Goal: Task Accomplishment & Management: Manage account settings

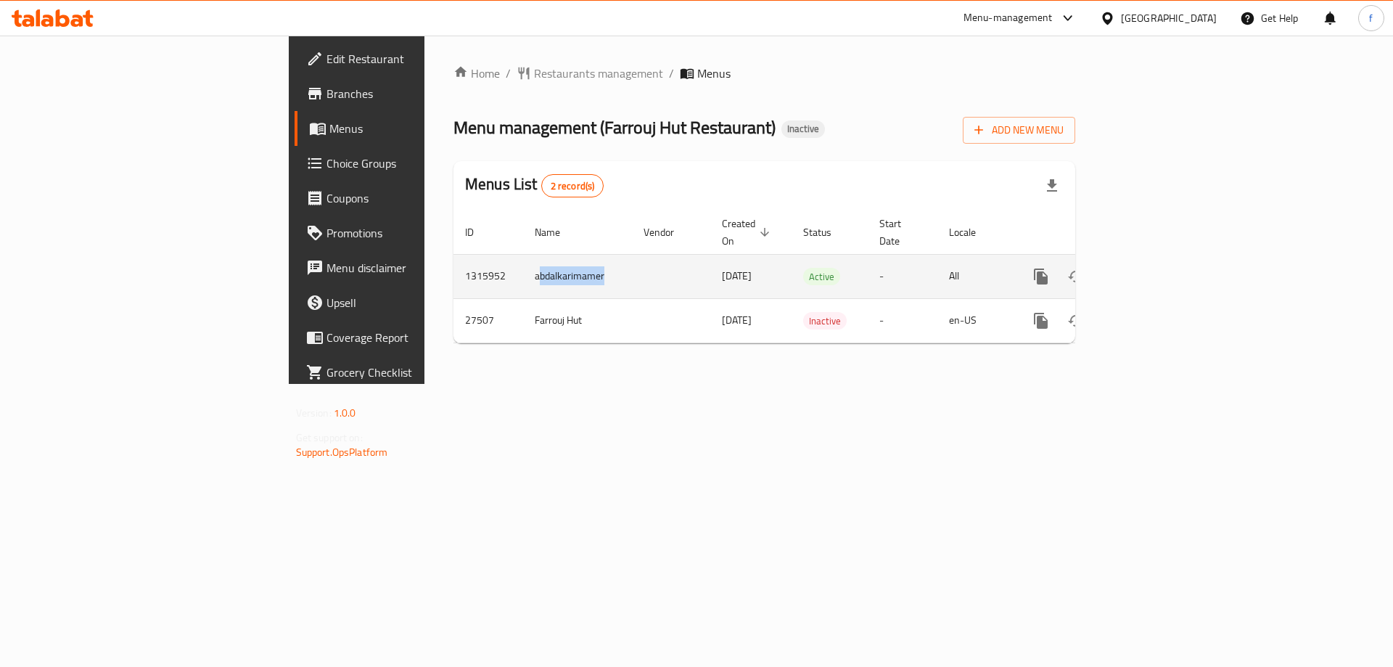
drag, startPoint x: 345, startPoint y: 263, endPoint x: 413, endPoint y: 256, distance: 68.5
click at [523, 256] on td "abdalkarimamer" at bounding box center [577, 276] width 109 height 44
click at [1152, 270] on icon "enhanced table" at bounding box center [1145, 276] width 13 height 13
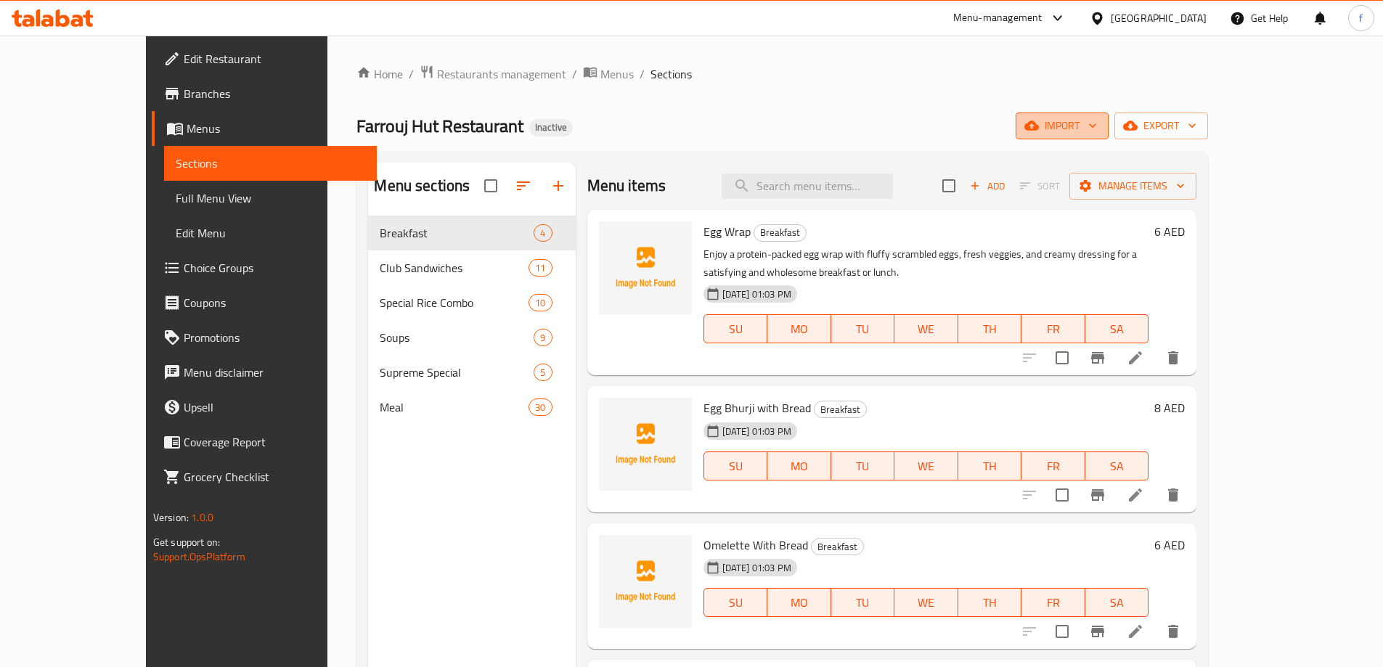
click at [1100, 126] on icon "button" at bounding box center [1092, 125] width 15 height 15
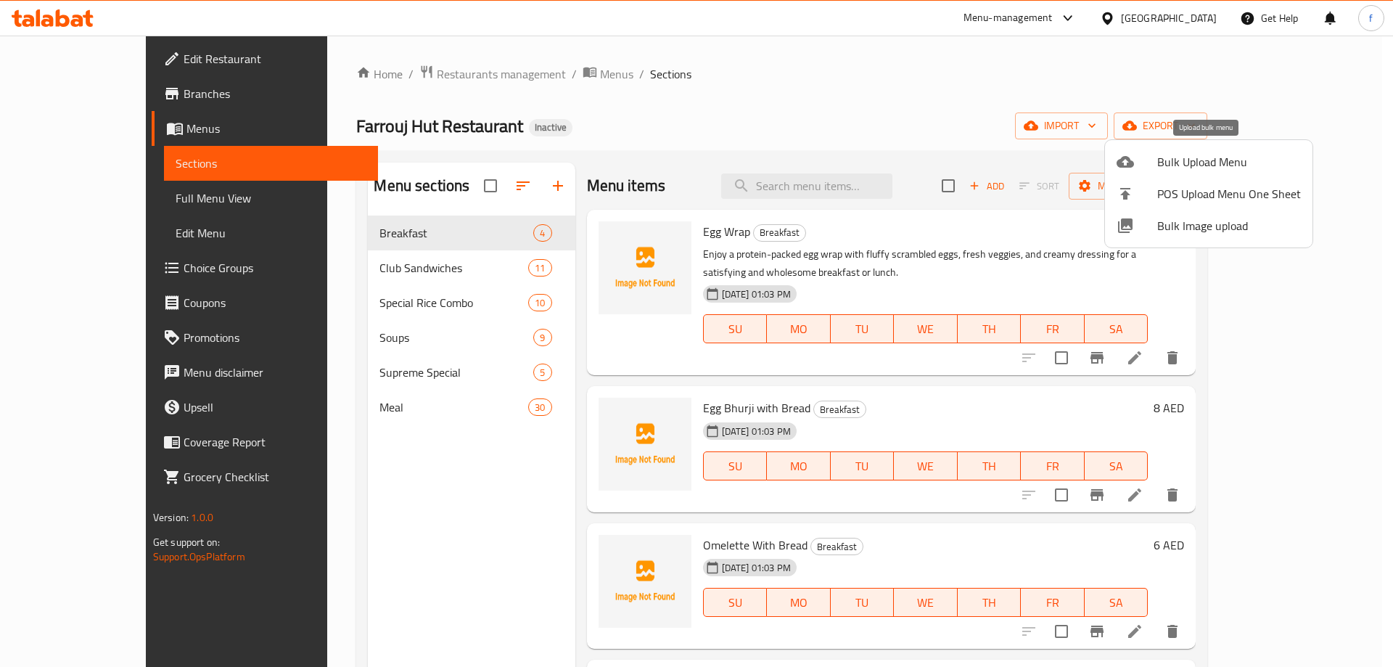
click at [1174, 164] on span "Bulk Upload Menu" at bounding box center [1230, 161] width 144 height 17
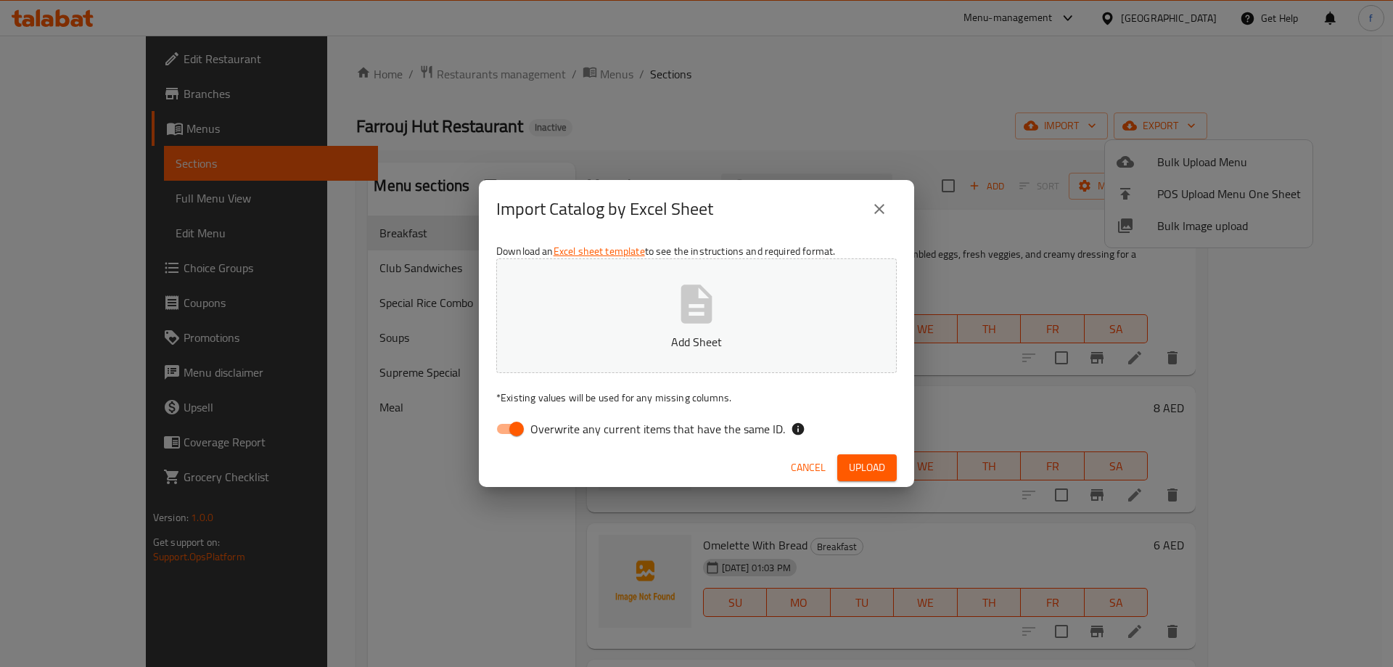
click at [515, 426] on input "Overwrite any current items that have the same ID." at bounding box center [516, 429] width 83 height 28
checkbox input "false"
click at [591, 359] on button "Add Sheet" at bounding box center [696, 315] width 401 height 115
click at [875, 462] on span "Upload" at bounding box center [867, 468] width 36 height 18
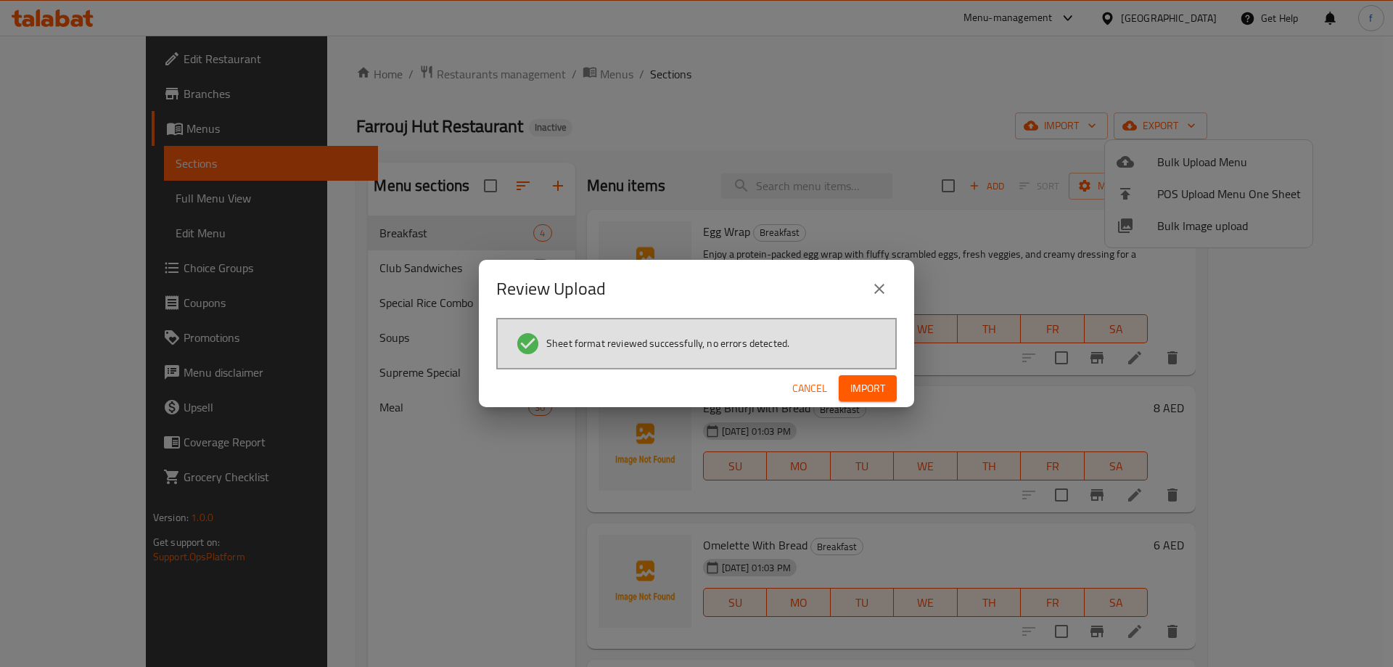
click at [869, 394] on span "Import" at bounding box center [868, 389] width 35 height 18
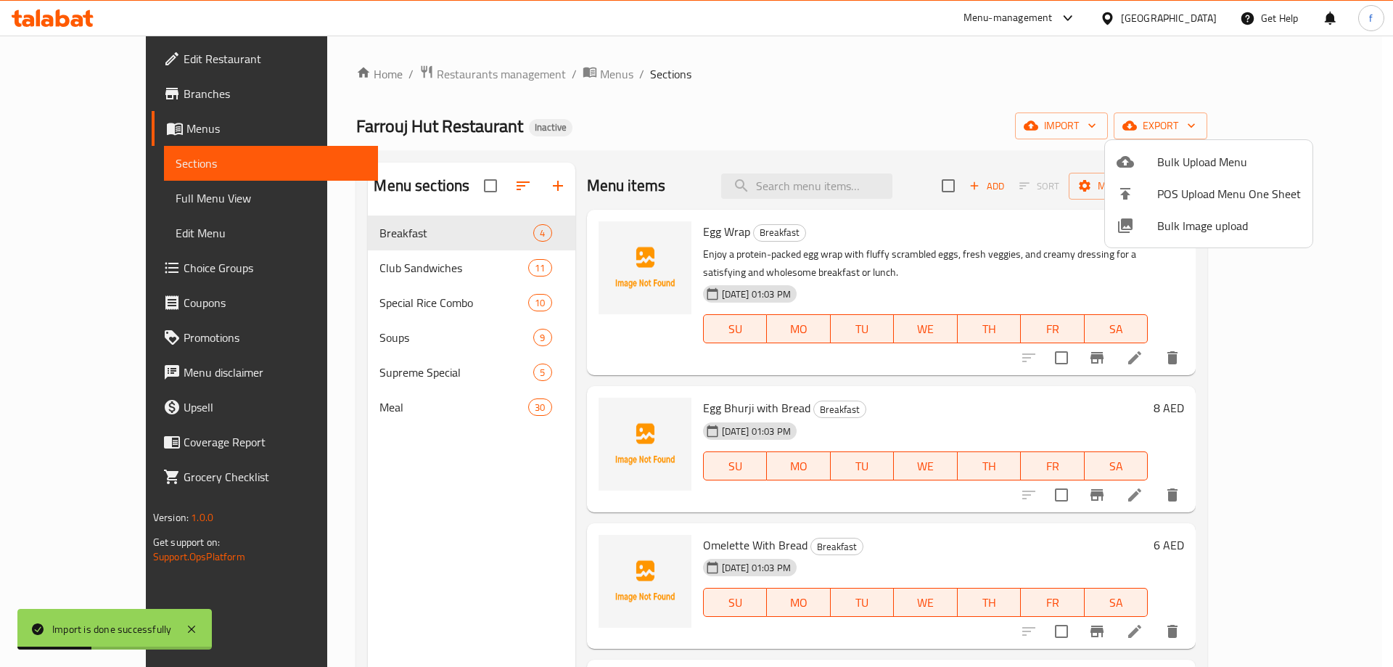
click at [448, 444] on div at bounding box center [696, 333] width 1393 height 667
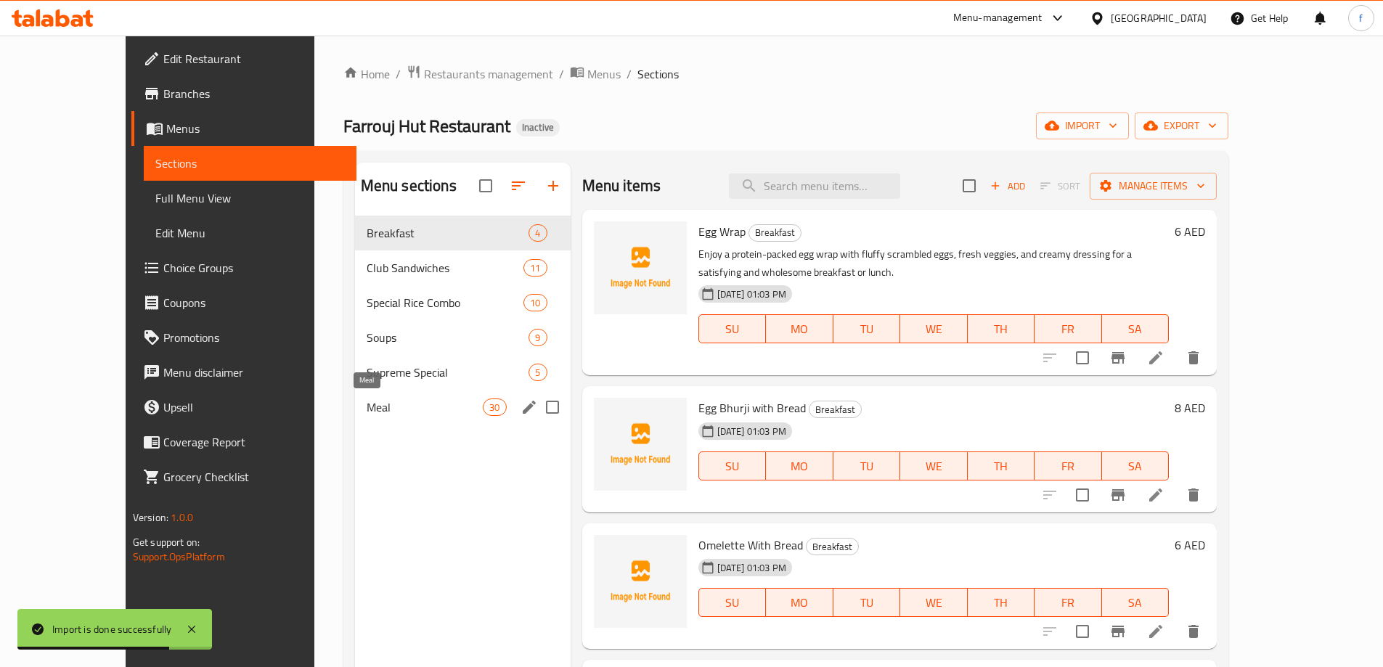
click at [413, 411] on span "Meal" at bounding box center [425, 406] width 117 height 17
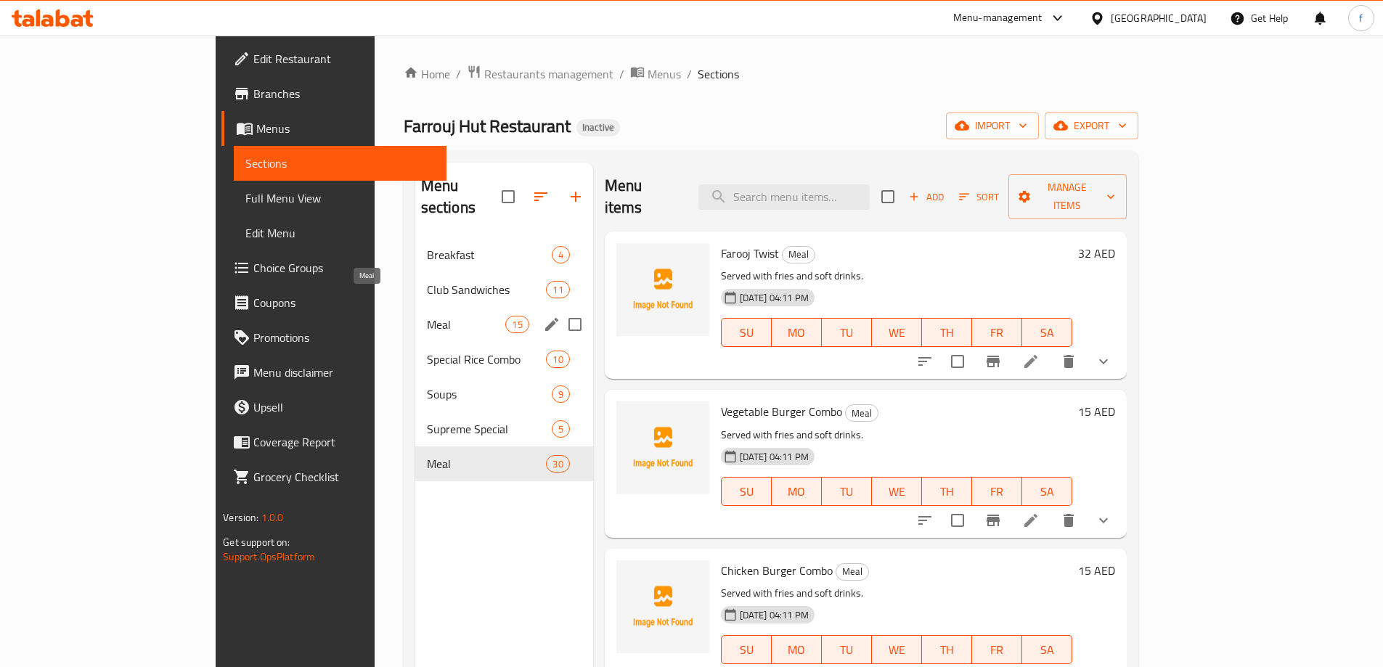
click at [427, 316] on span "Meal" at bounding box center [466, 324] width 79 height 17
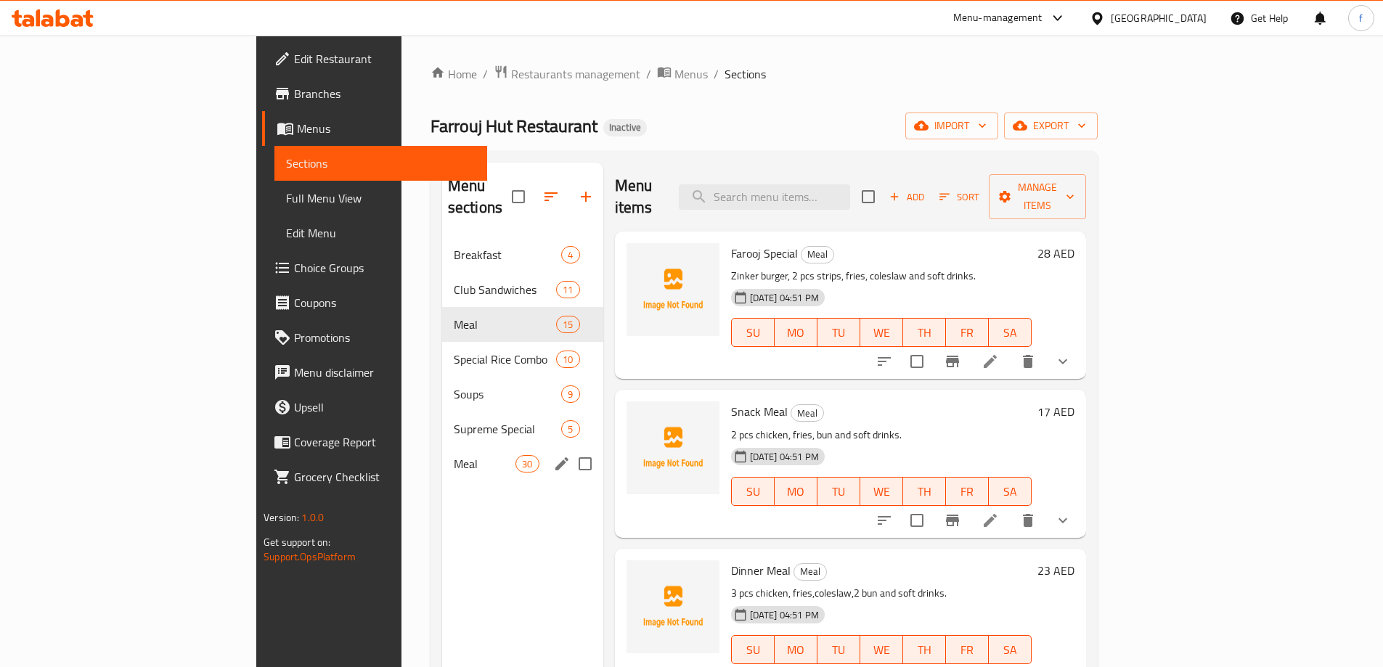
click at [442, 446] on div "Meal 30" at bounding box center [522, 463] width 161 height 35
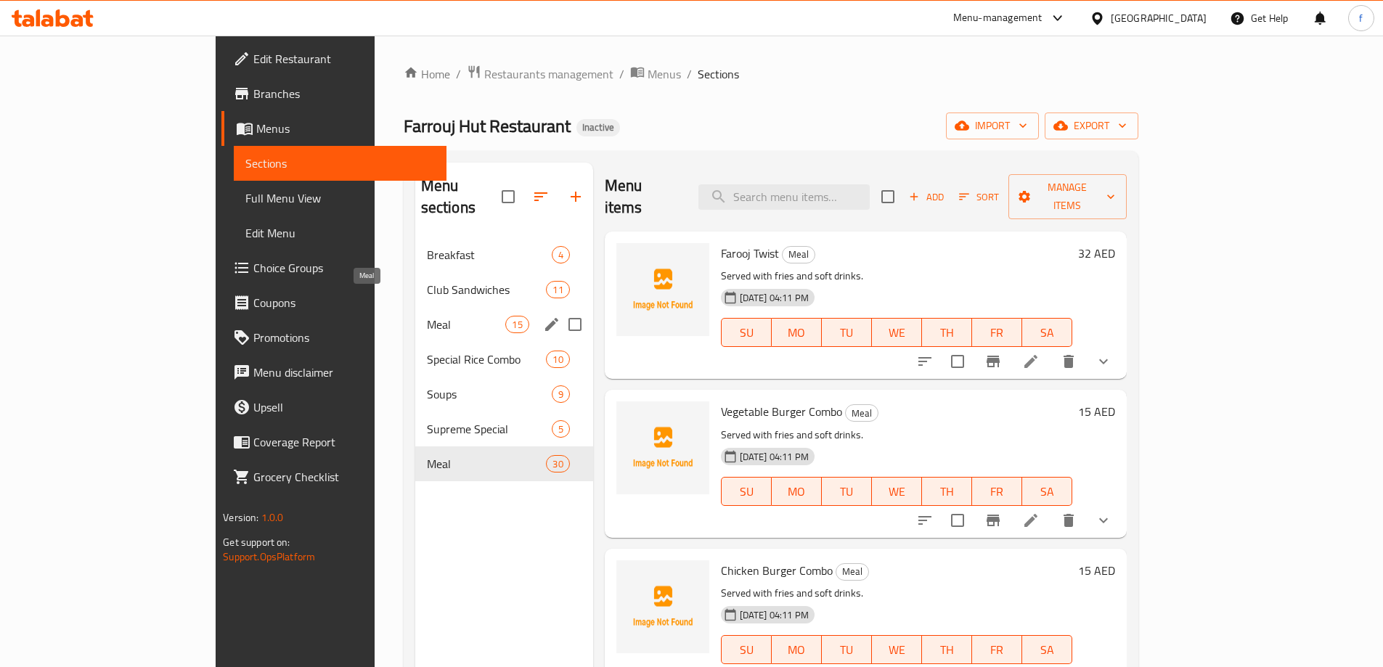
click at [427, 316] on span "Meal" at bounding box center [466, 324] width 79 height 17
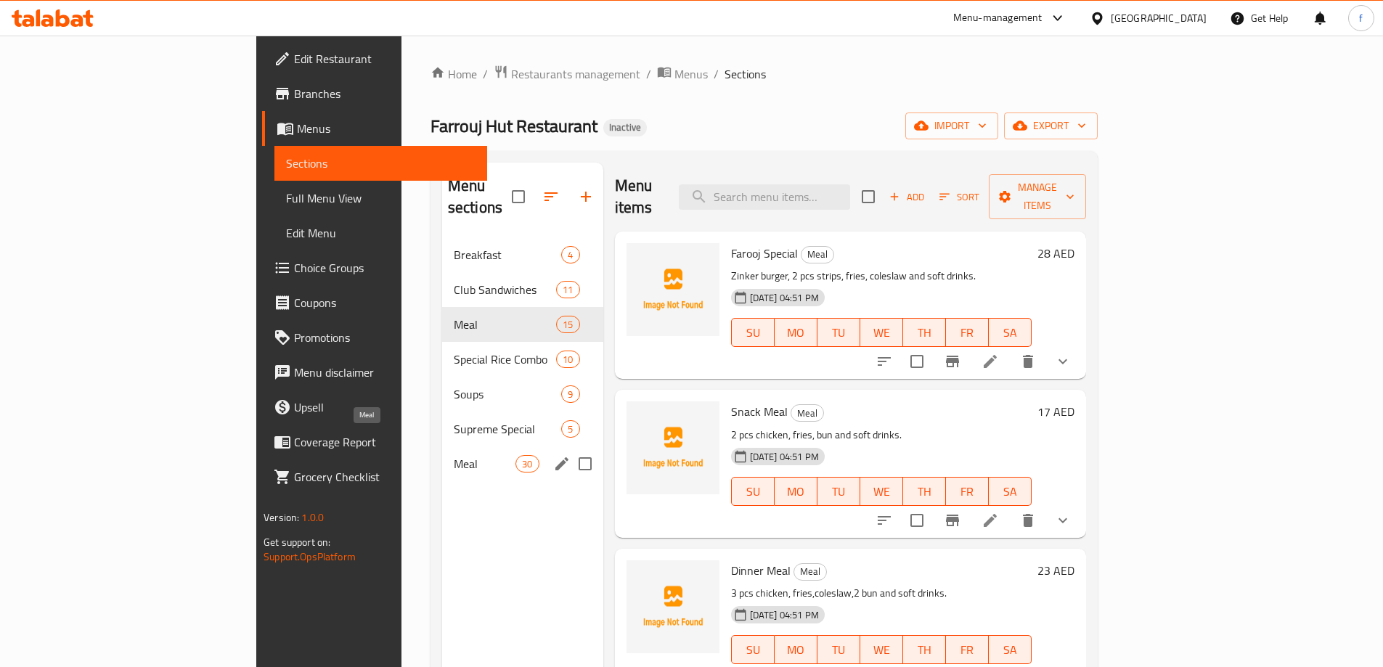
click at [454, 455] on span "Meal" at bounding box center [485, 463] width 62 height 17
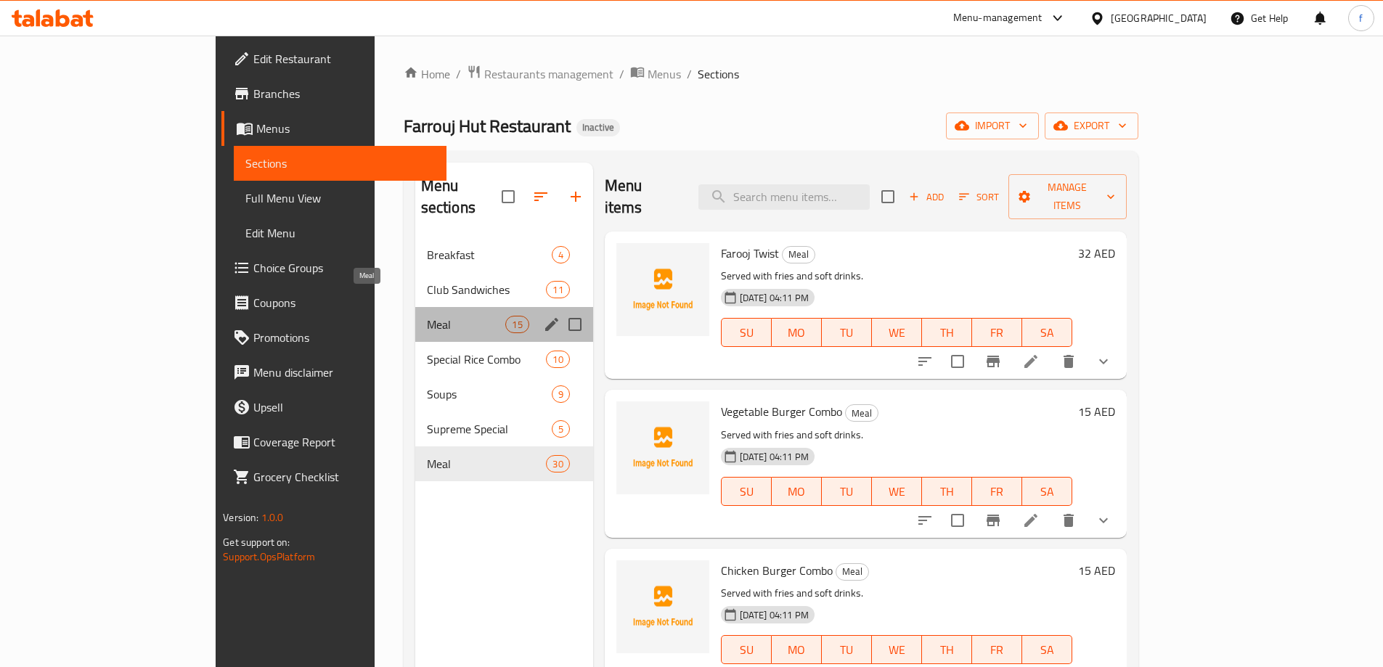
click at [427, 316] on span "Meal" at bounding box center [466, 324] width 79 height 17
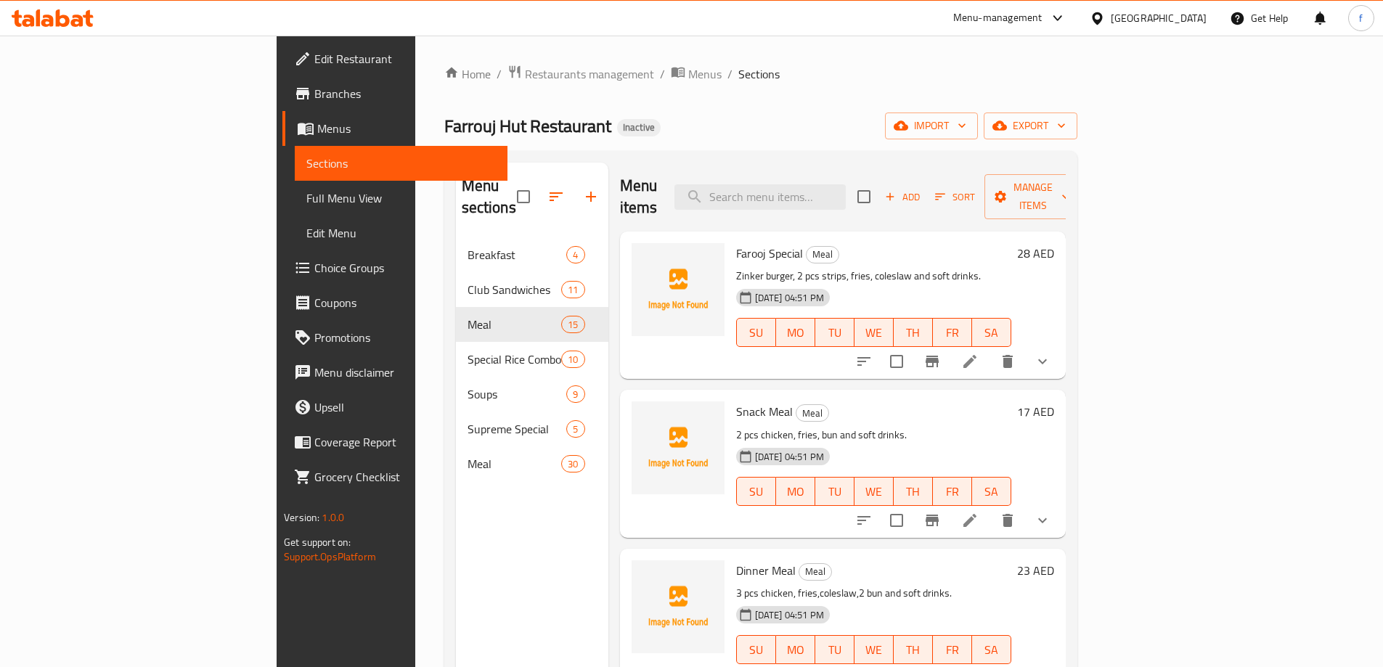
click at [306, 203] on span "Full Menu View" at bounding box center [400, 197] width 189 height 17
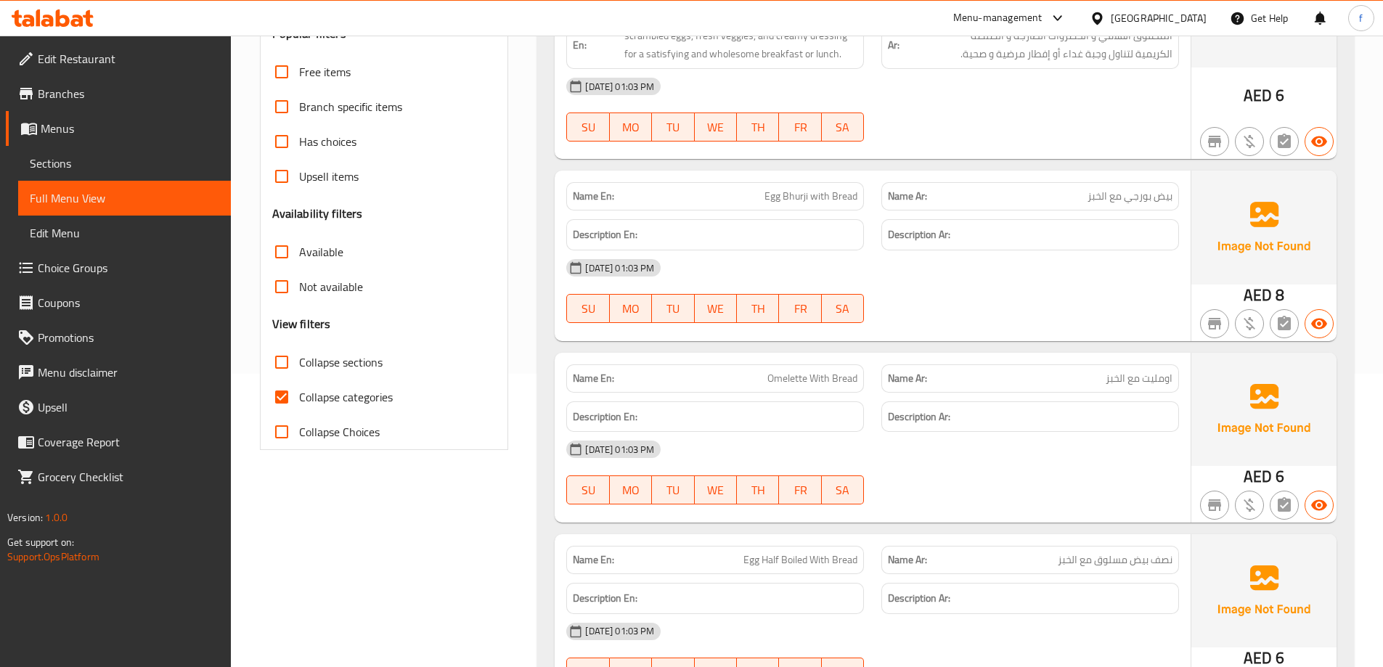
scroll to position [363, 0]
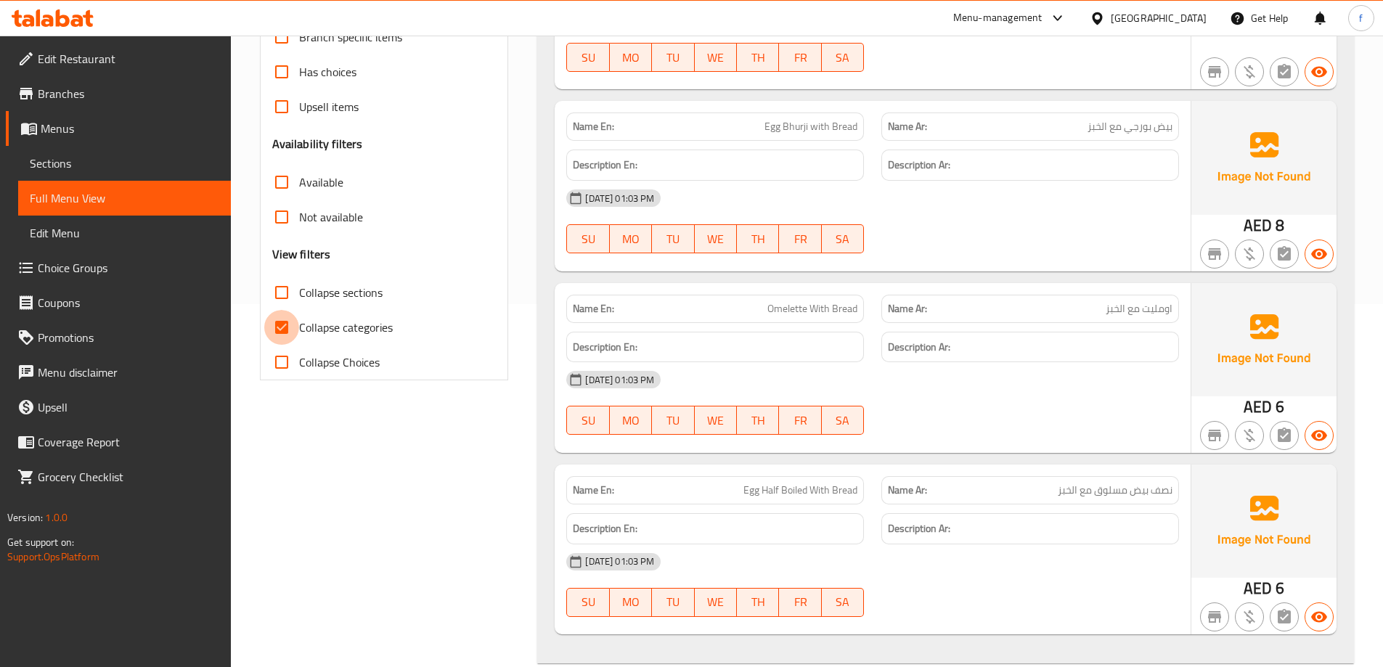
click at [278, 329] on input "Collapse categories" at bounding box center [281, 327] width 35 height 35
checkbox input "false"
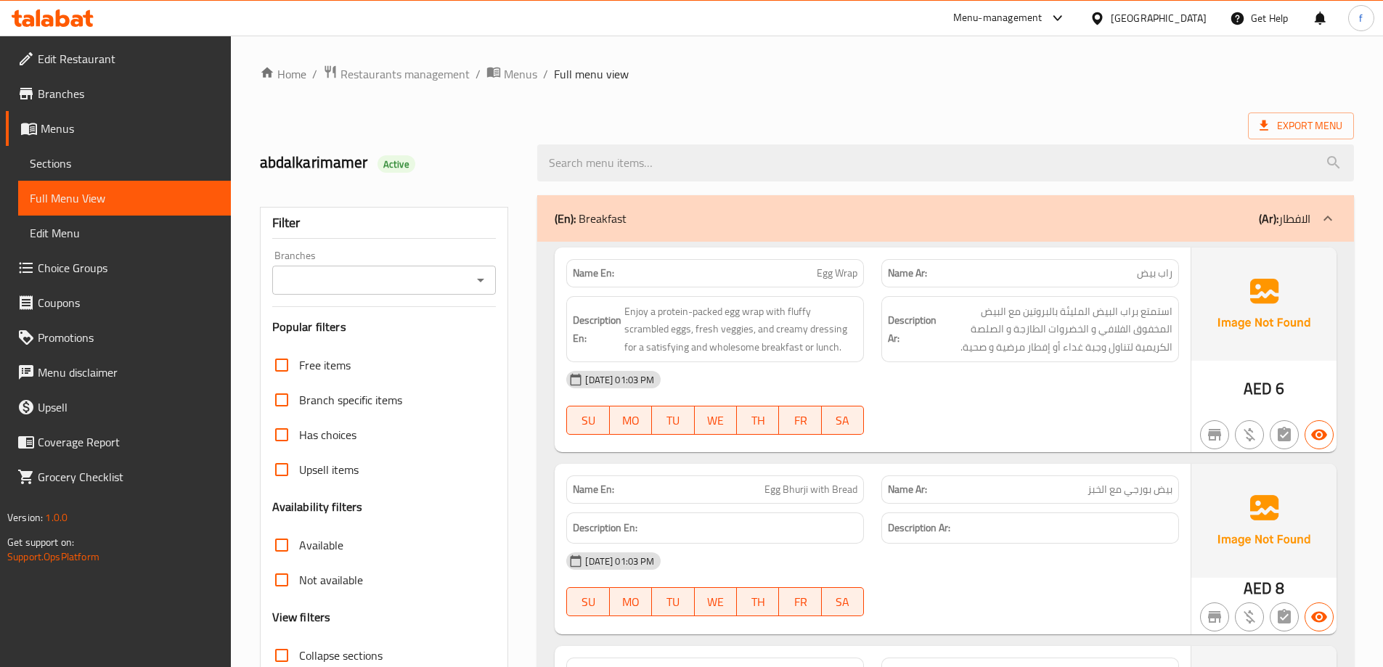
click at [591, 224] on p "(En): Breakfast" at bounding box center [590, 218] width 72 height 17
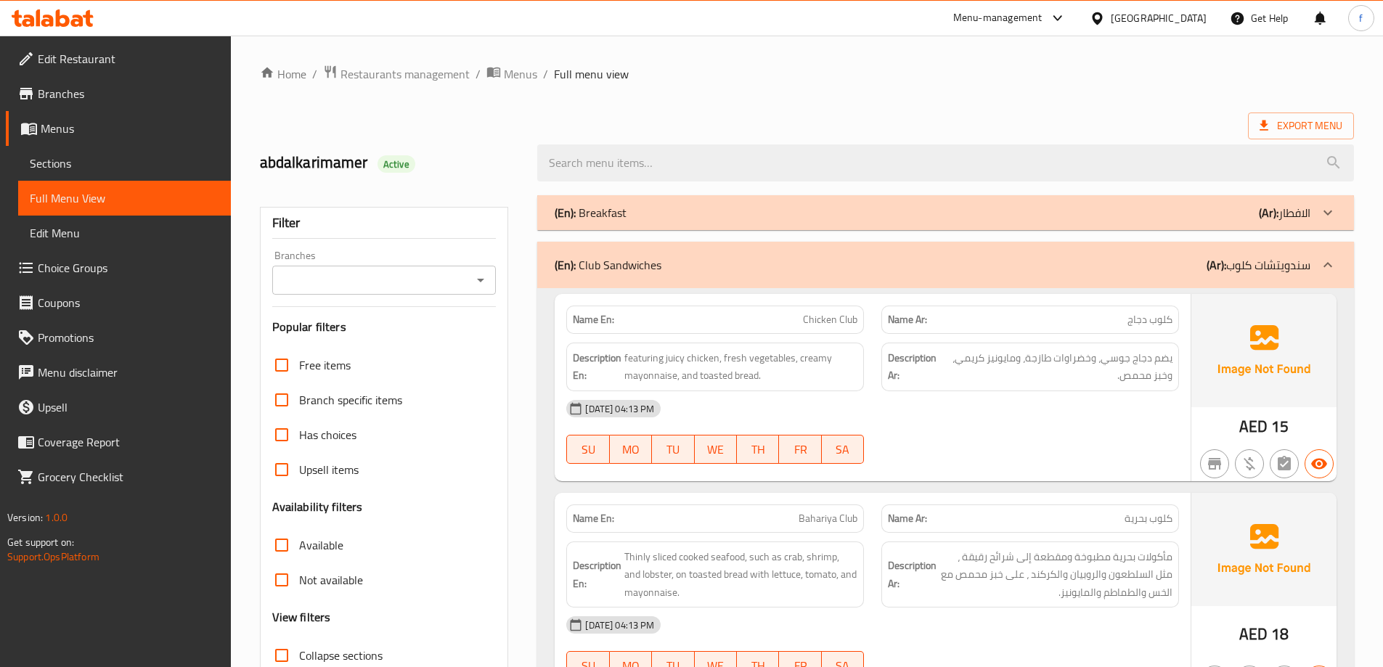
click at [286, 660] on input "Collapse sections" at bounding box center [281, 655] width 35 height 35
checkbox input "true"
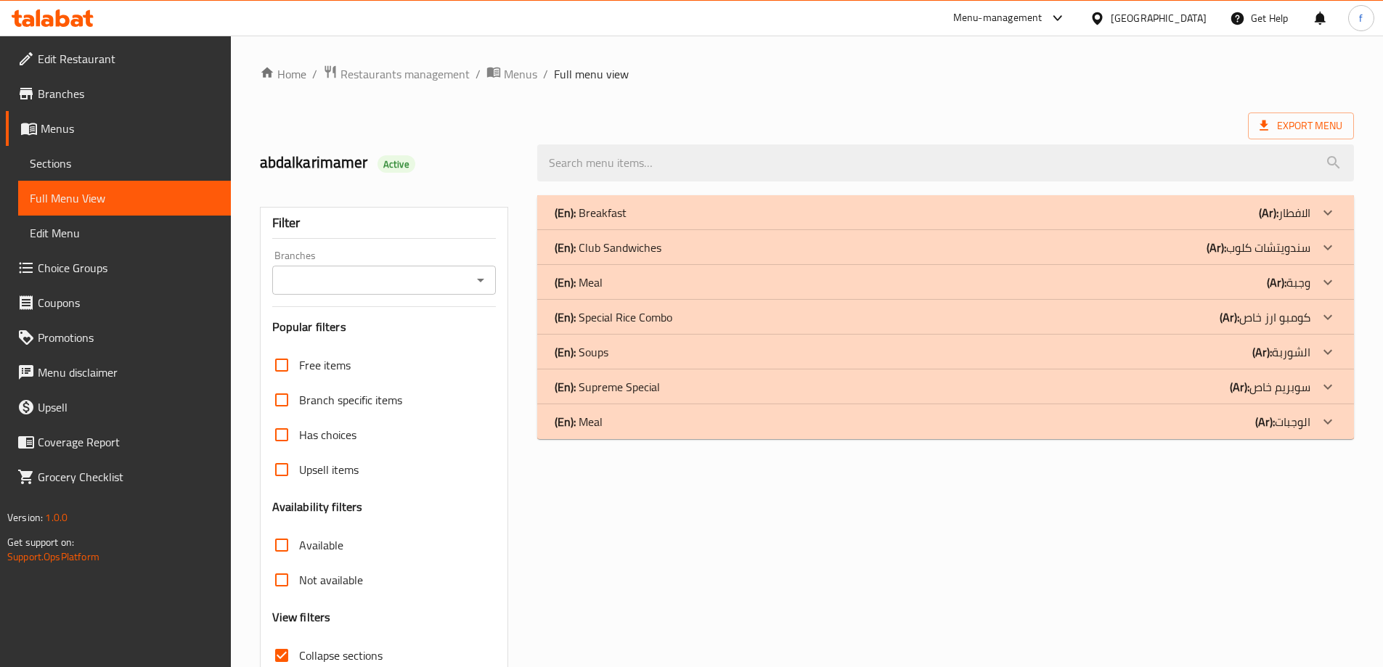
click at [1248, 281] on div "(En): Meal (Ar): وجبة" at bounding box center [932, 282] width 756 height 17
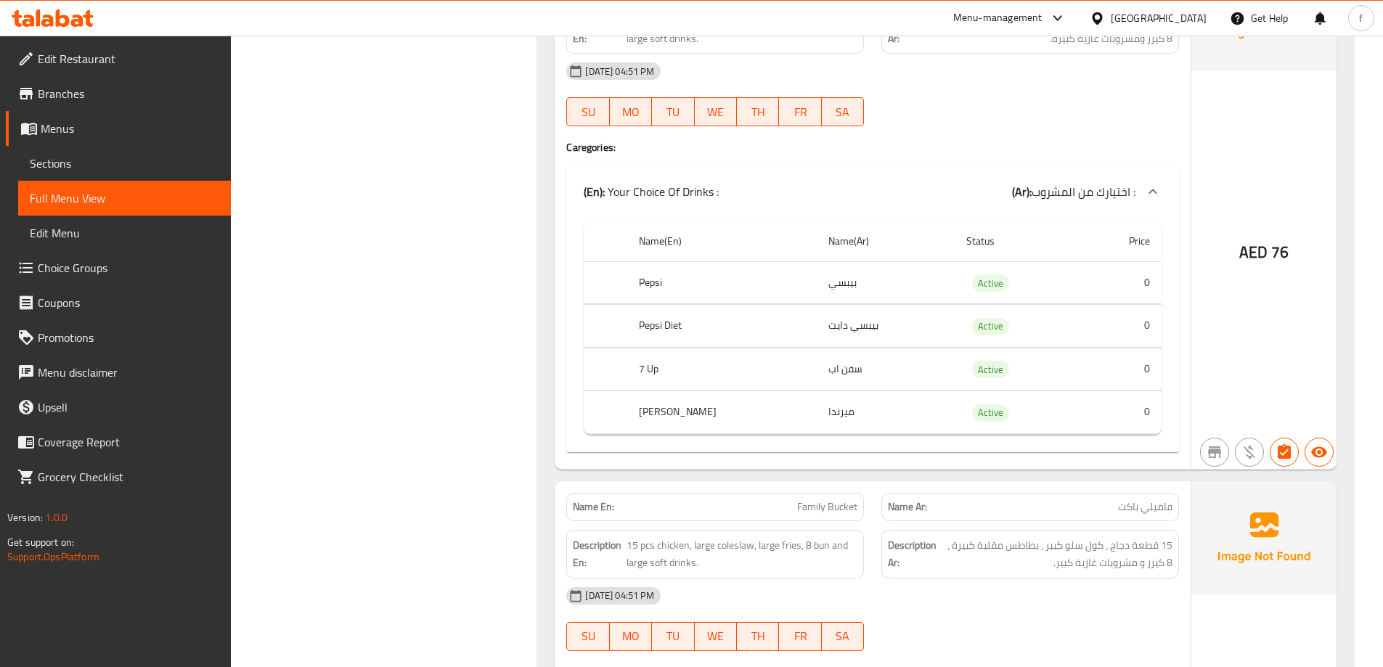
scroll to position [3606, 0]
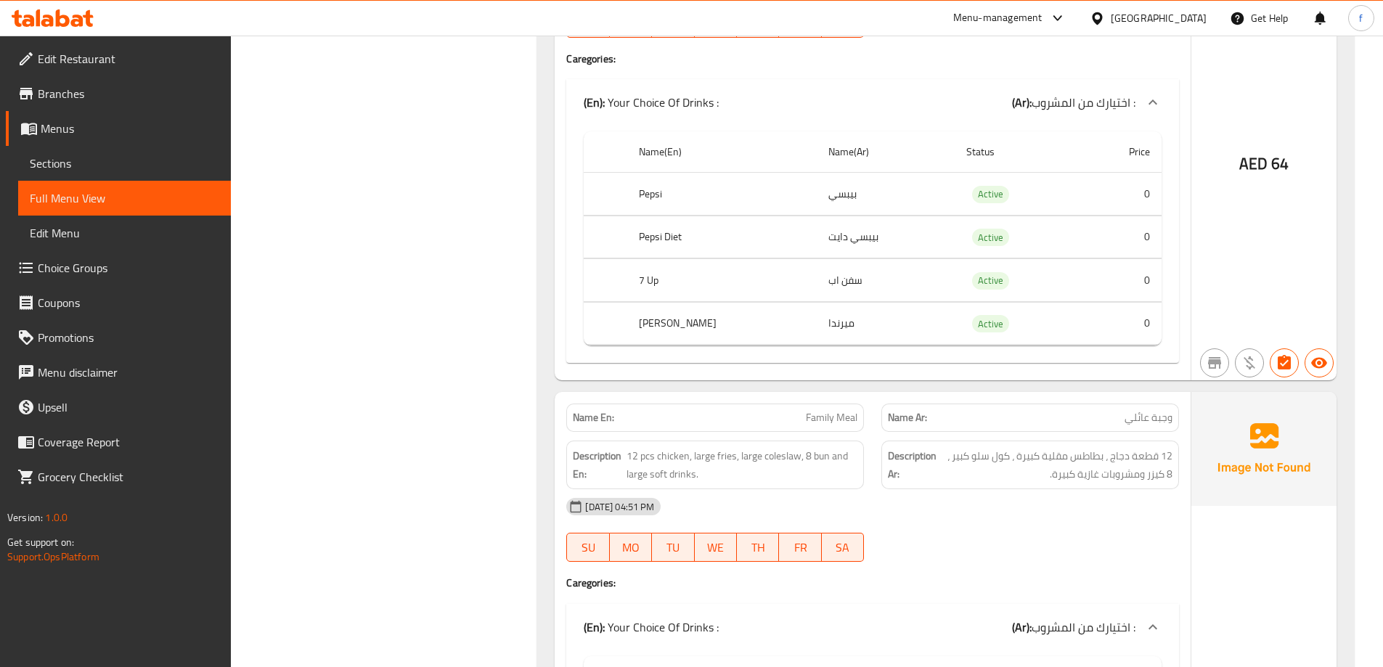
click at [125, 167] on span "Sections" at bounding box center [124, 163] width 189 height 17
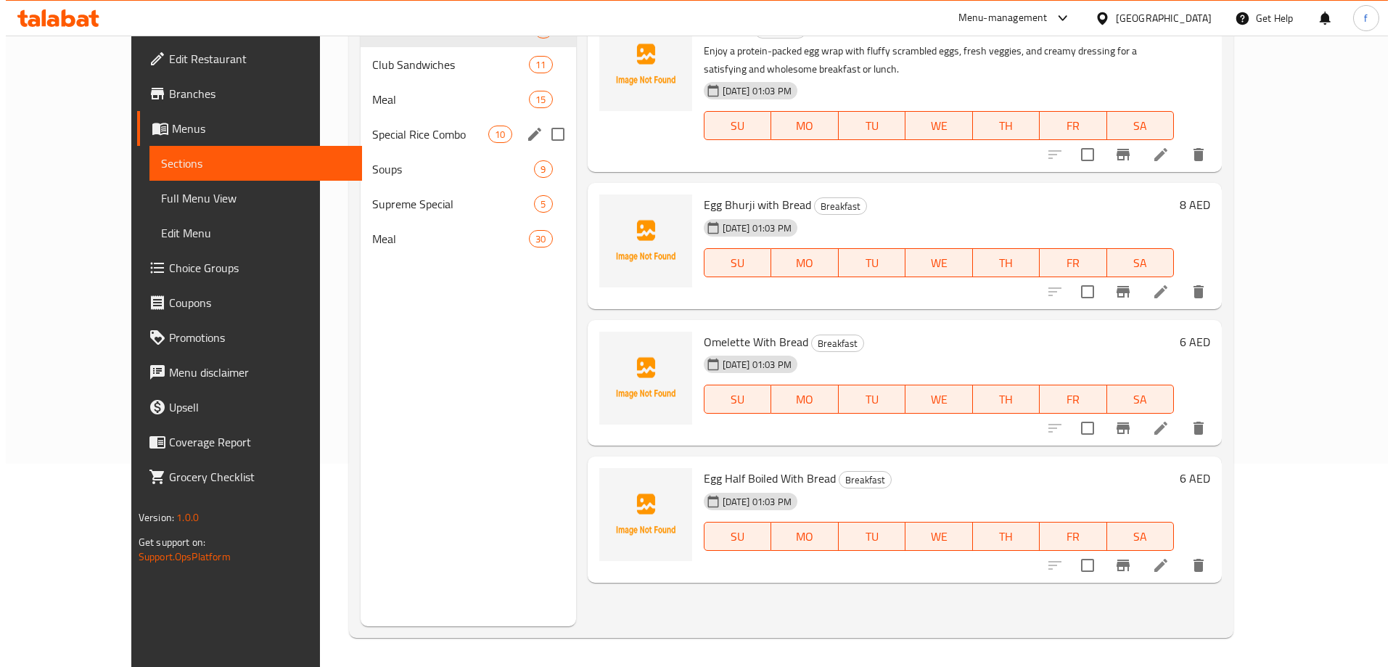
scroll to position [58, 0]
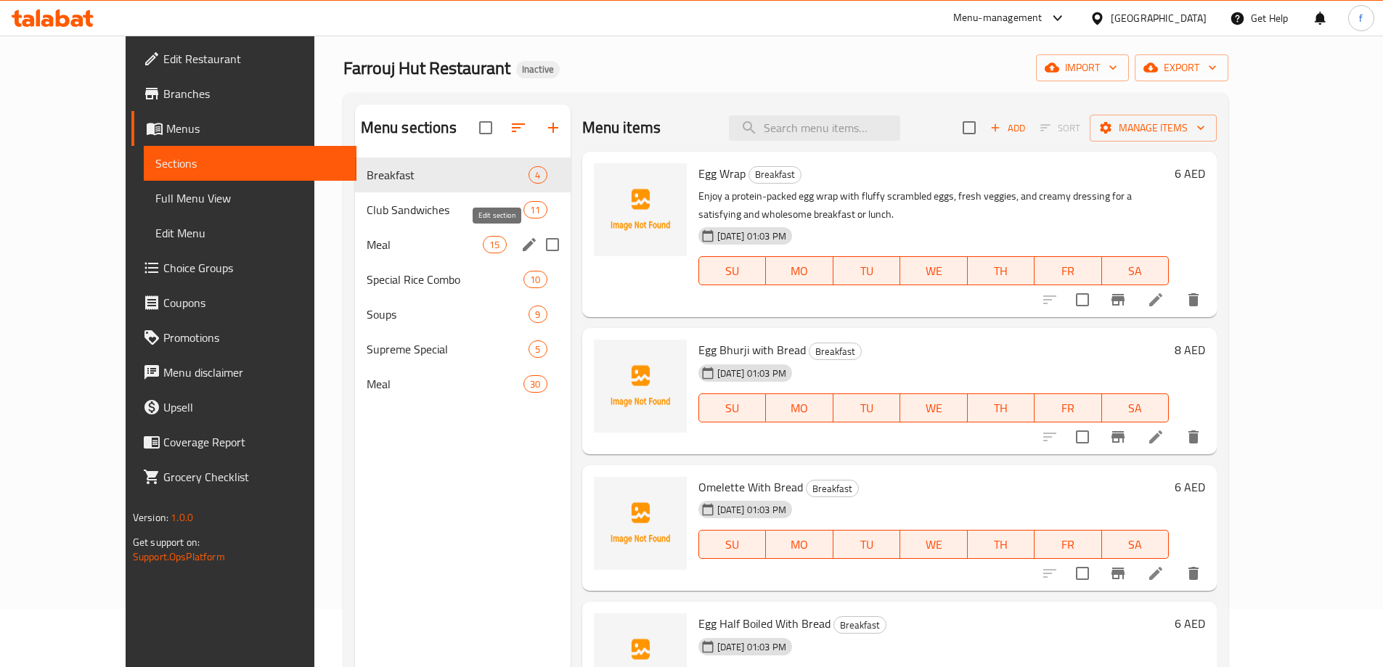
click at [520, 249] on icon "edit" at bounding box center [528, 244] width 17 height 17
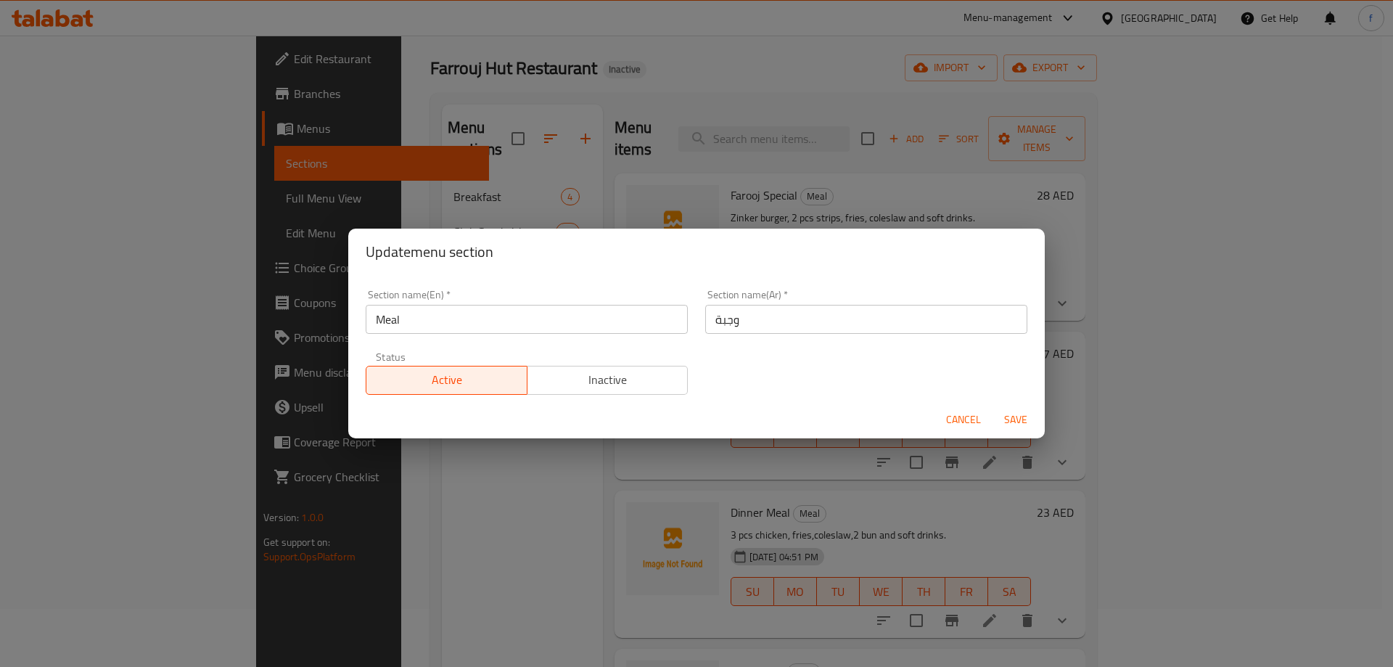
click at [602, 216] on div "Update menu section Section name(En)   * Meal Section name(En) * Section name(A…" at bounding box center [696, 333] width 1393 height 667
click at [472, 126] on div "Update menu section Section name(En)   * Meal Section name(En) * Section name(A…" at bounding box center [696, 333] width 1393 height 667
click at [962, 422] on span "Cancel" at bounding box center [963, 420] width 35 height 18
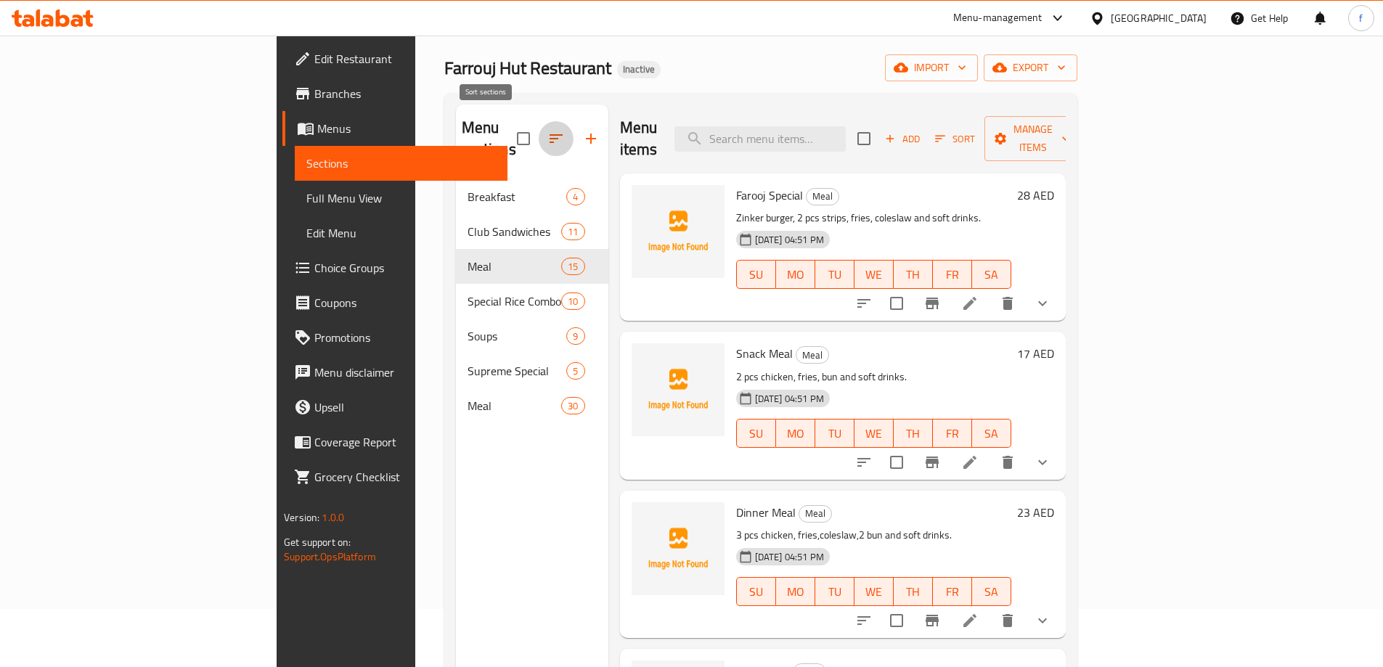
click at [547, 130] on icon "button" at bounding box center [555, 138] width 17 height 17
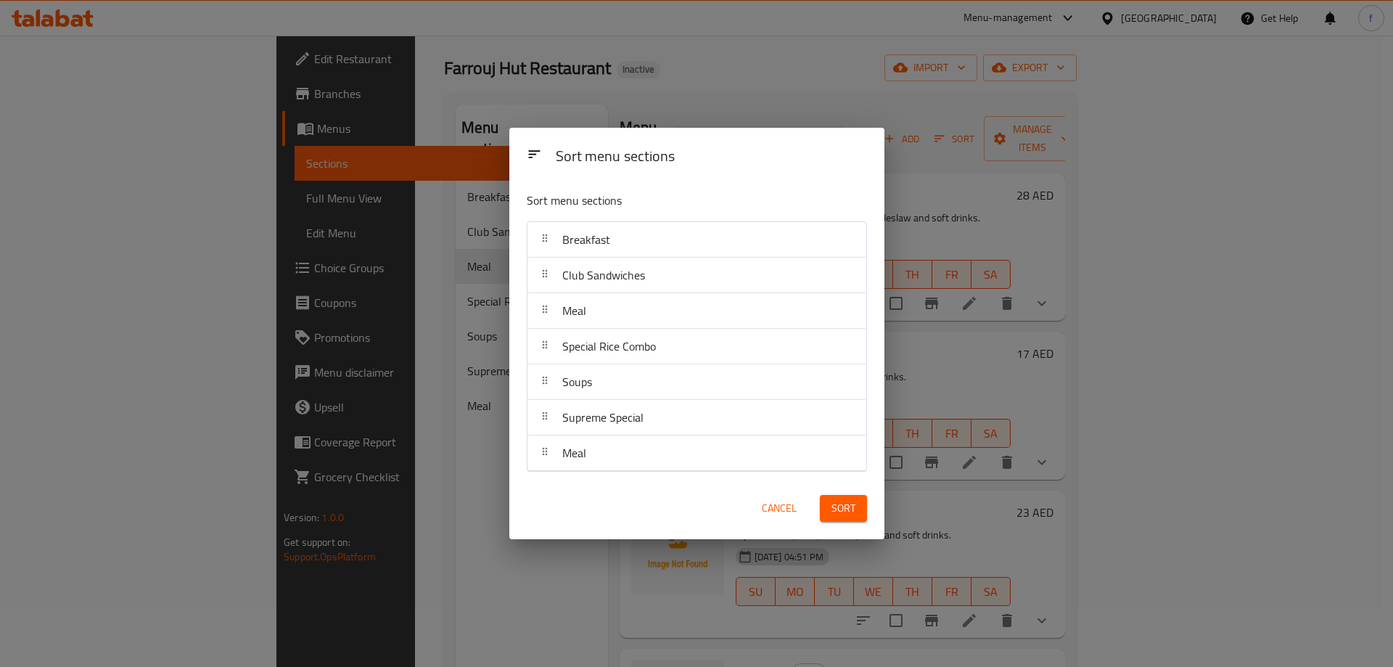
click at [623, 326] on div "Meal" at bounding box center [696, 310] width 327 height 35
click at [545, 315] on div at bounding box center [544, 310] width 23 height 29
click at [785, 515] on span "Cancel" at bounding box center [779, 508] width 35 height 18
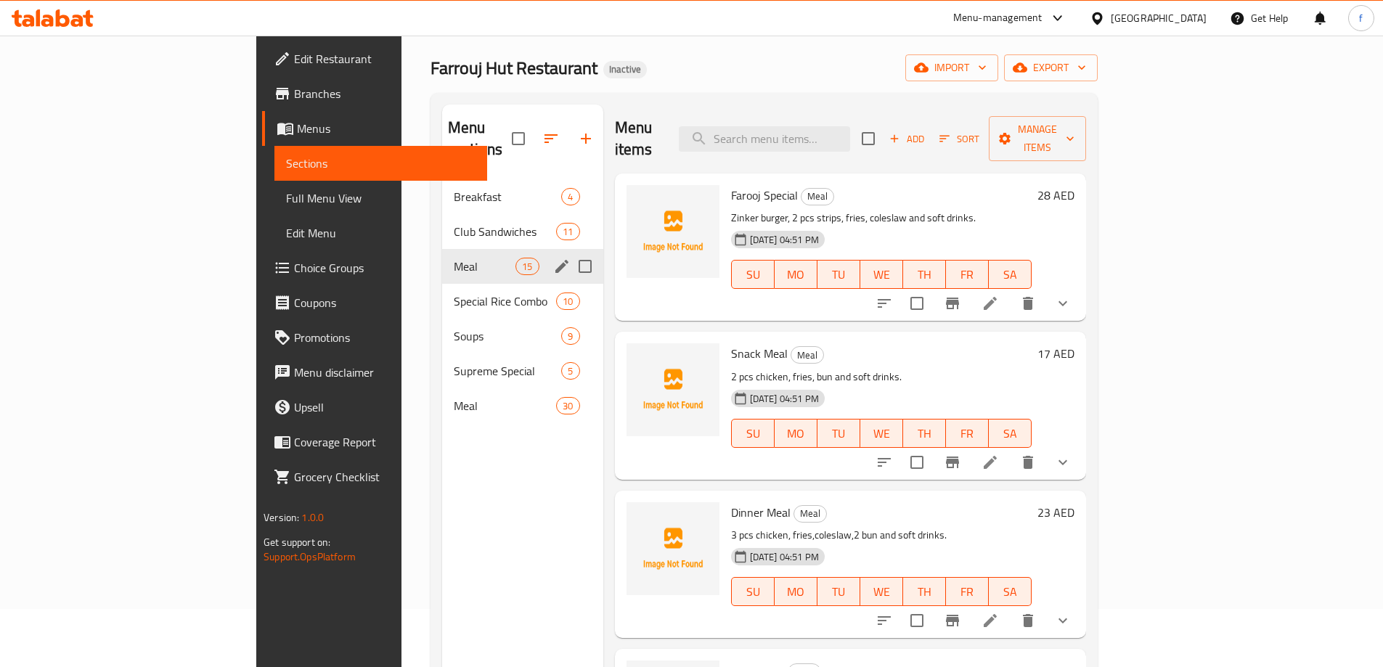
click at [555, 260] on icon "edit" at bounding box center [561, 266] width 13 height 13
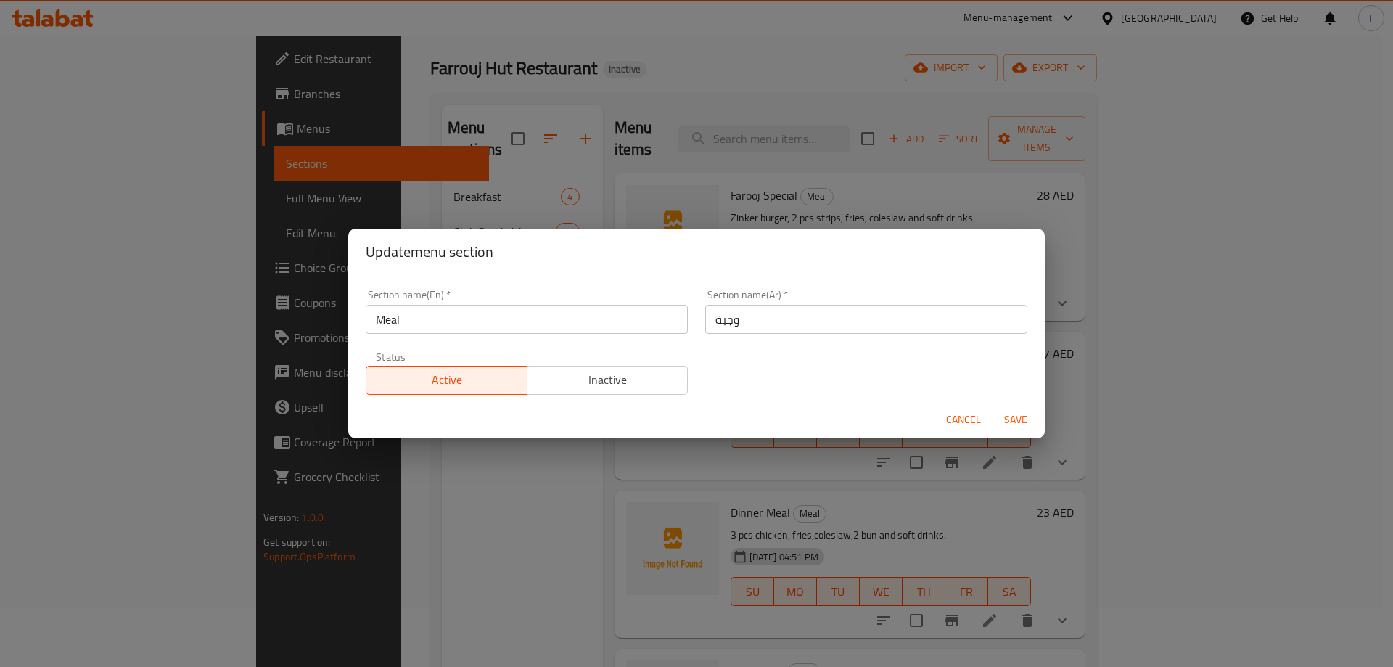
click at [957, 407] on button "Cancel" at bounding box center [964, 419] width 46 height 27
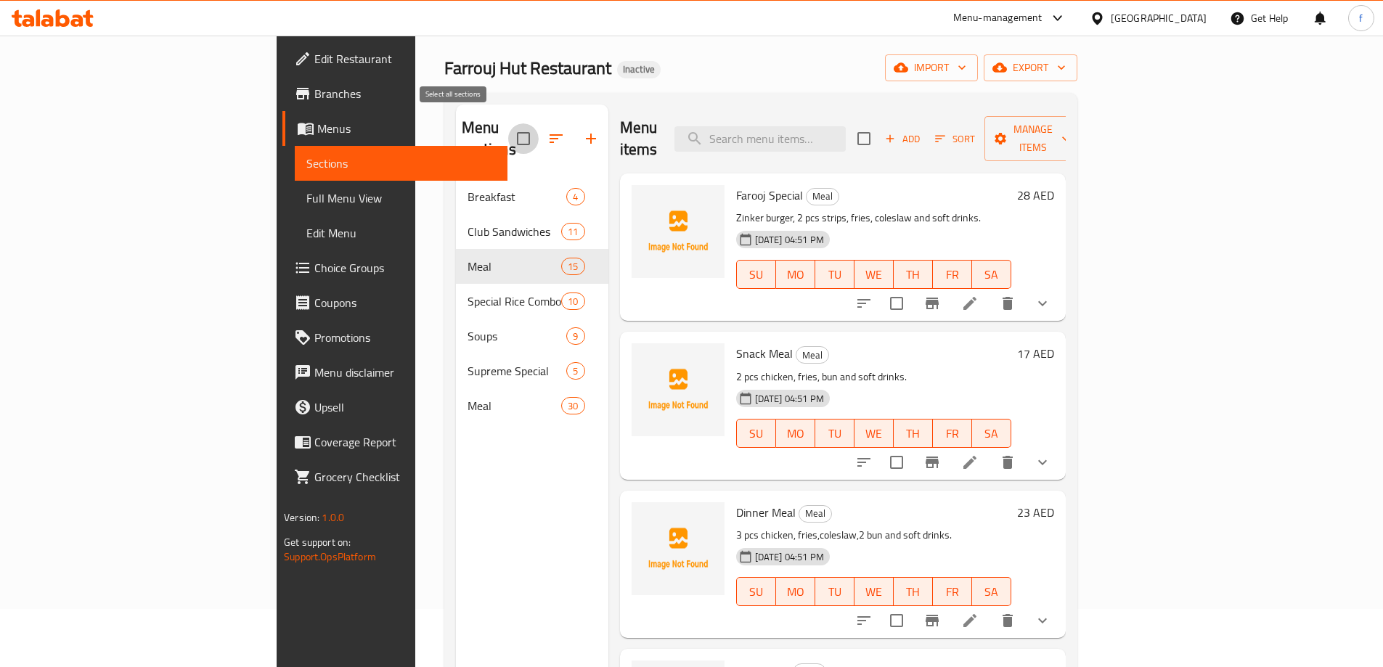
click at [508, 123] on input "checkbox" at bounding box center [523, 138] width 30 height 30
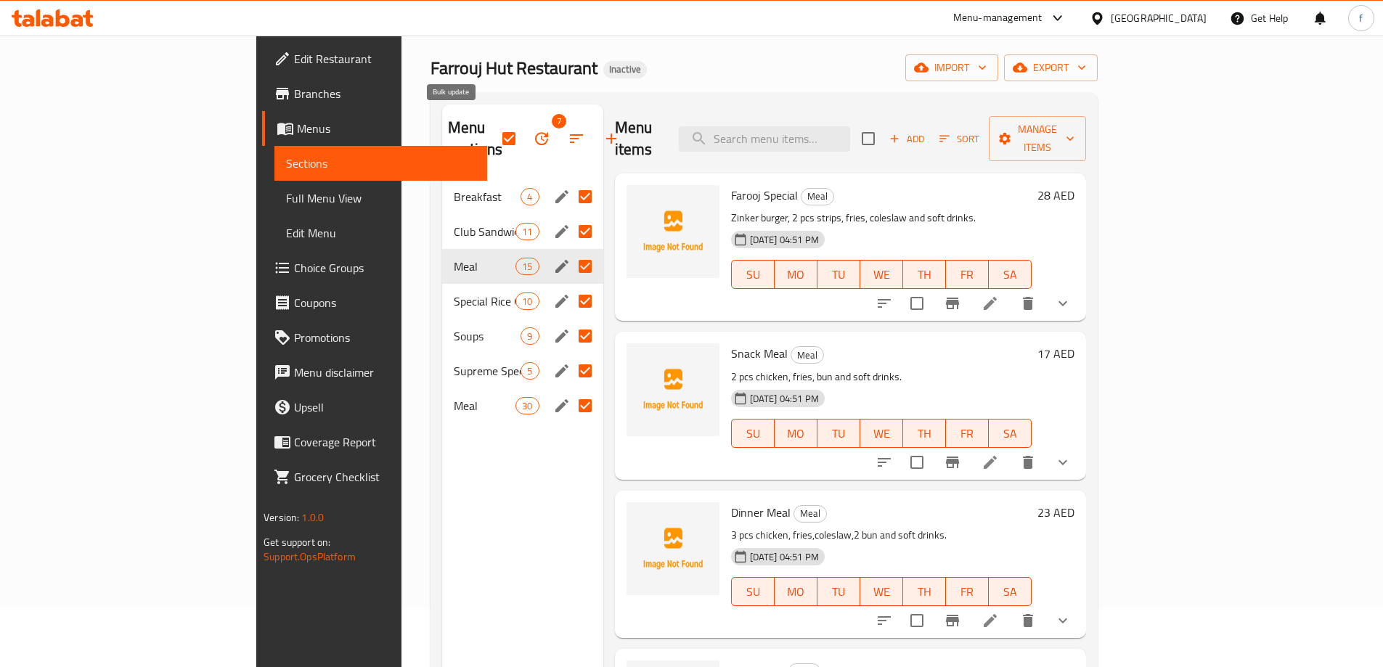
click at [535, 132] on icon "button" at bounding box center [541, 138] width 13 height 13
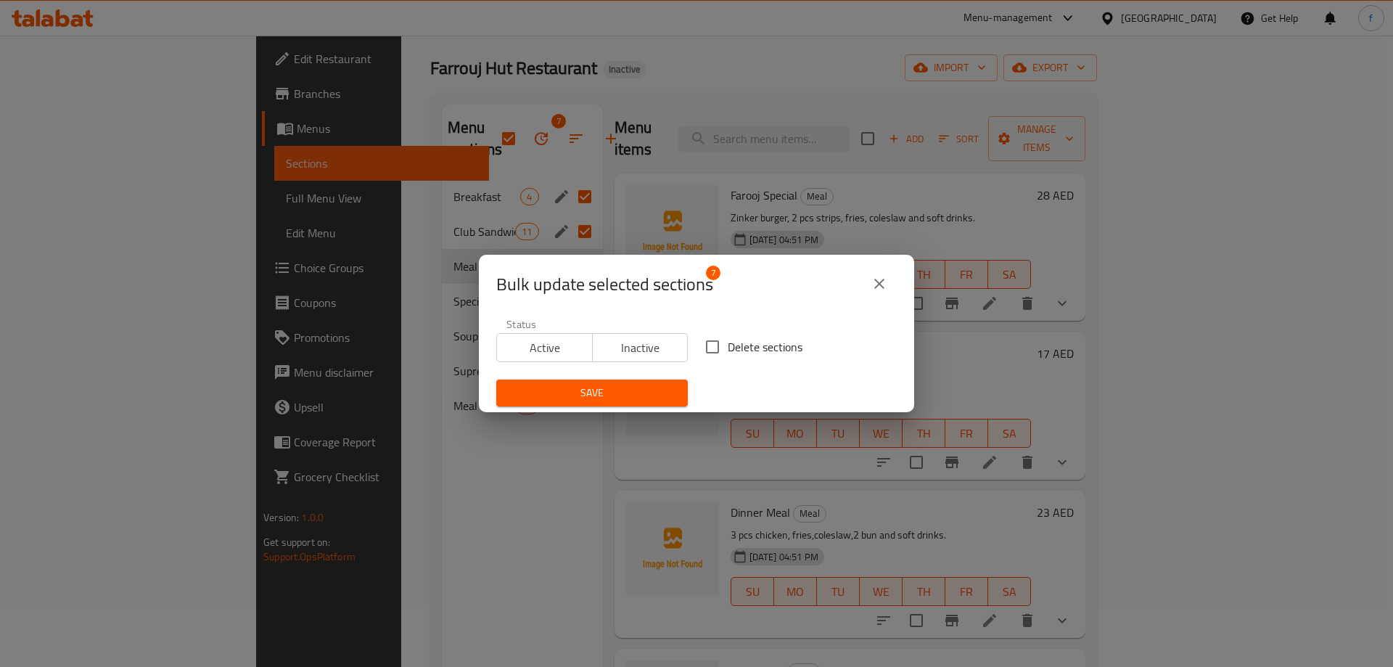
click at [882, 281] on icon "close" at bounding box center [880, 284] width 10 height 10
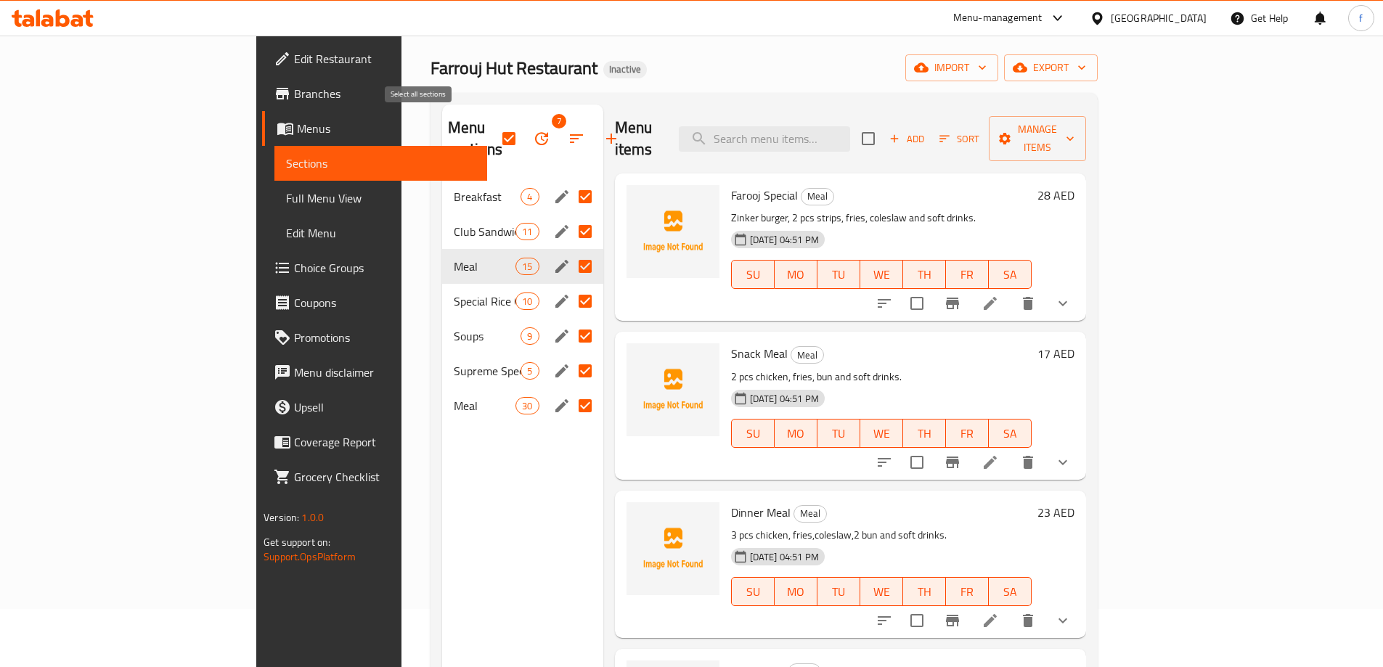
click at [494, 129] on input "checkbox" at bounding box center [509, 138] width 30 height 30
checkbox input "false"
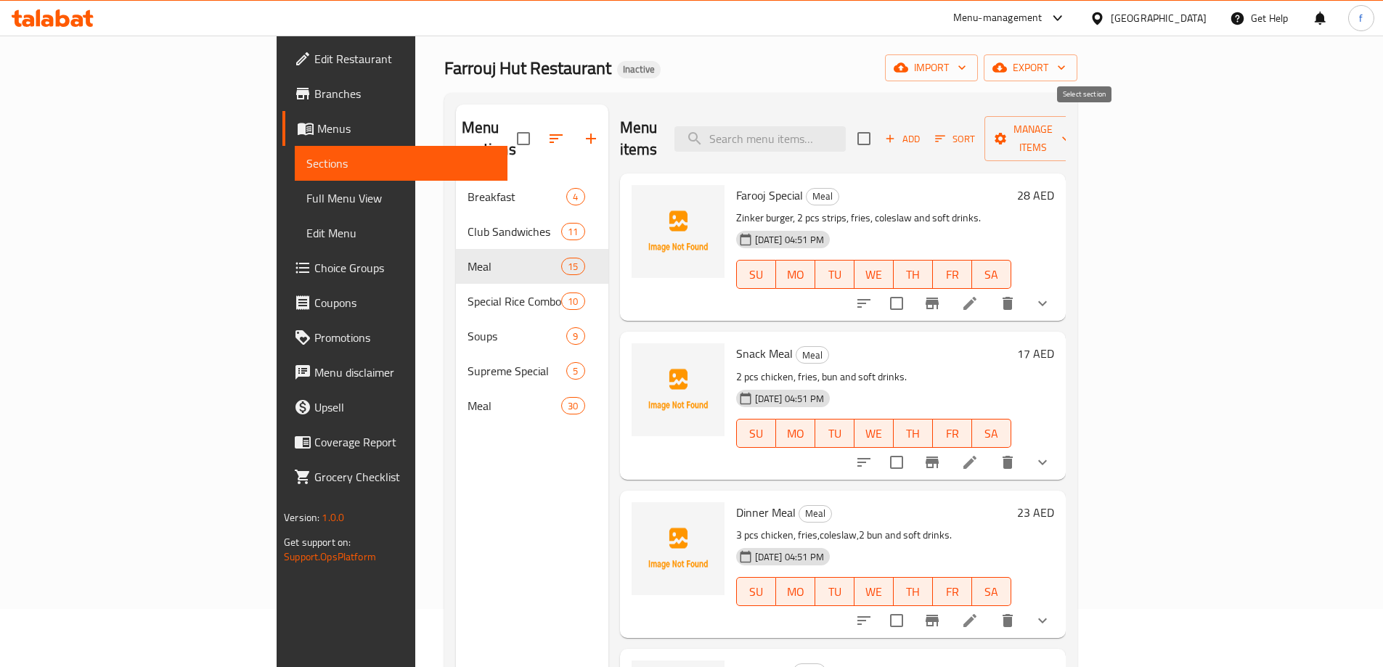
click at [879, 127] on input "checkbox" at bounding box center [863, 138] width 30 height 30
checkbox input "true"
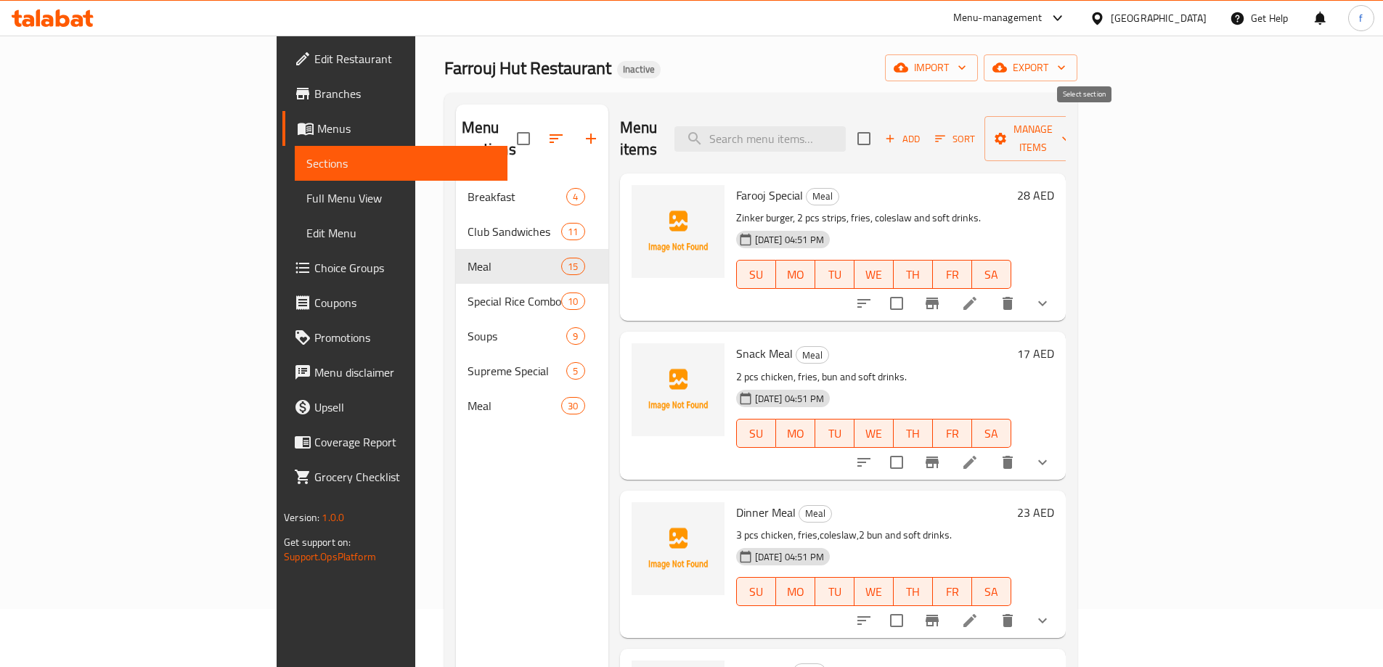
checkbox input "true"
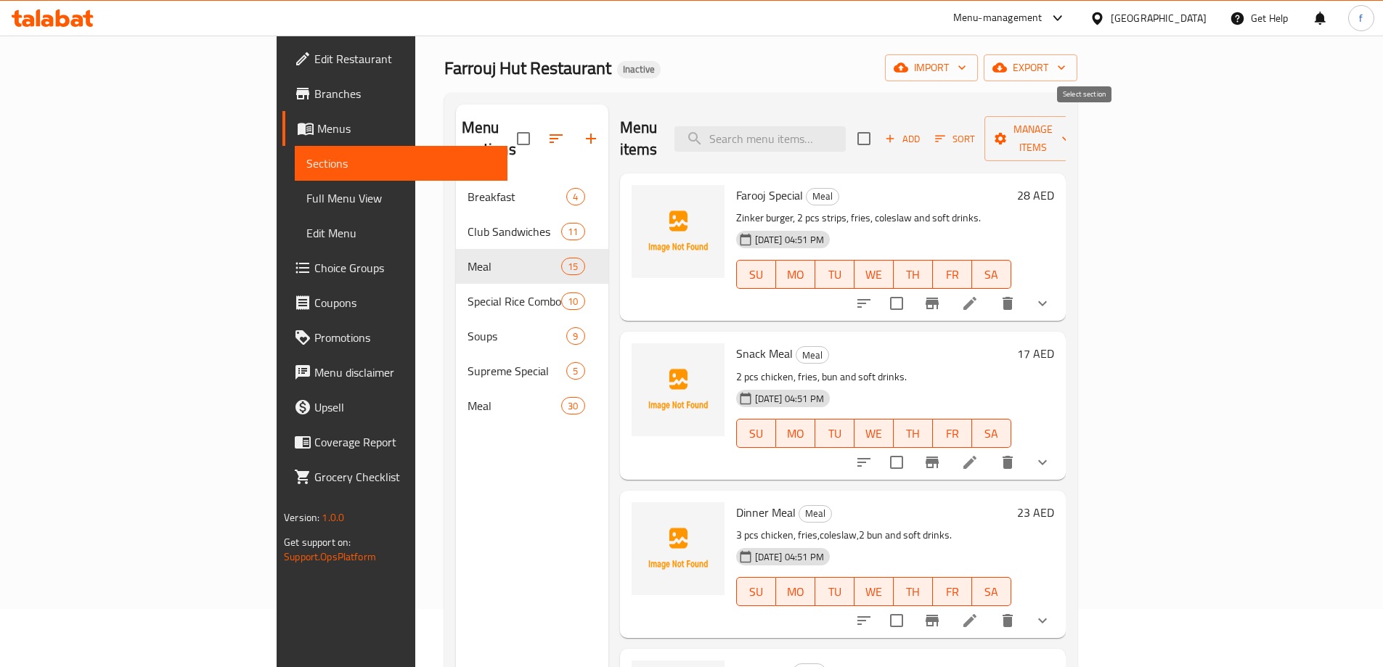
checkbox input "true"
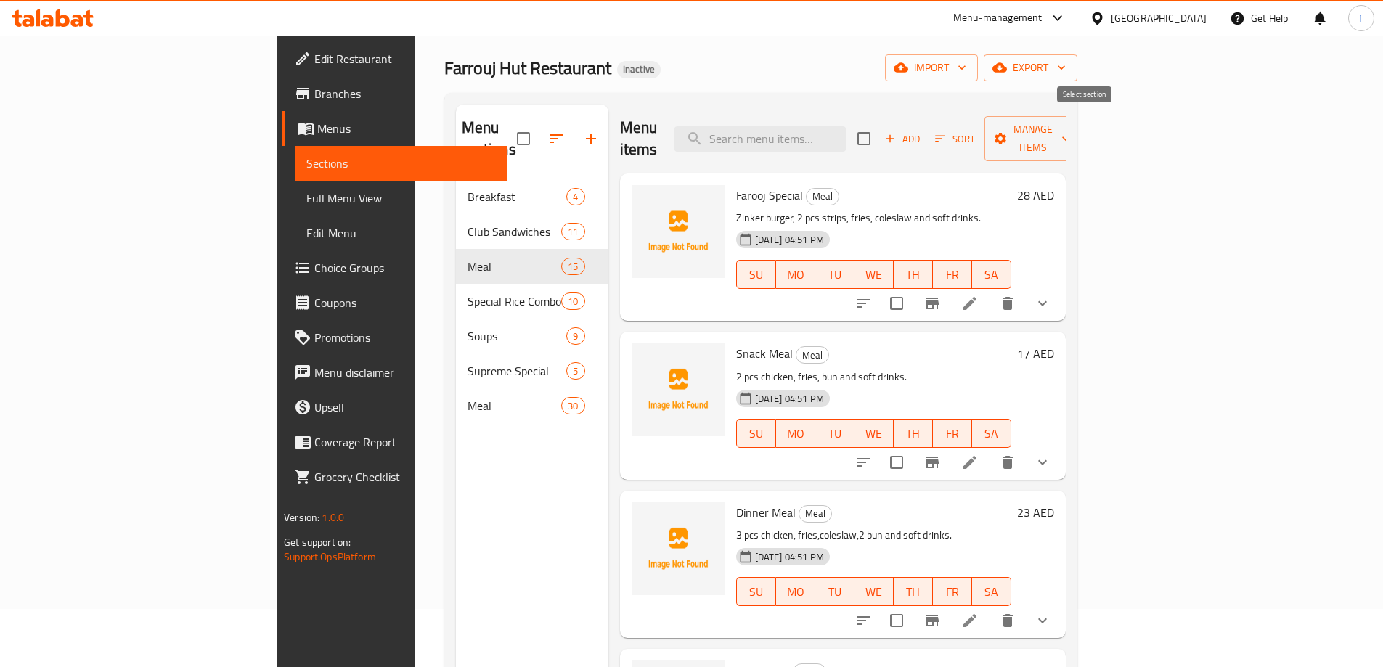
checkbox input "true"
click at [1070, 130] on span "Manage items" at bounding box center [1033, 138] width 74 height 36
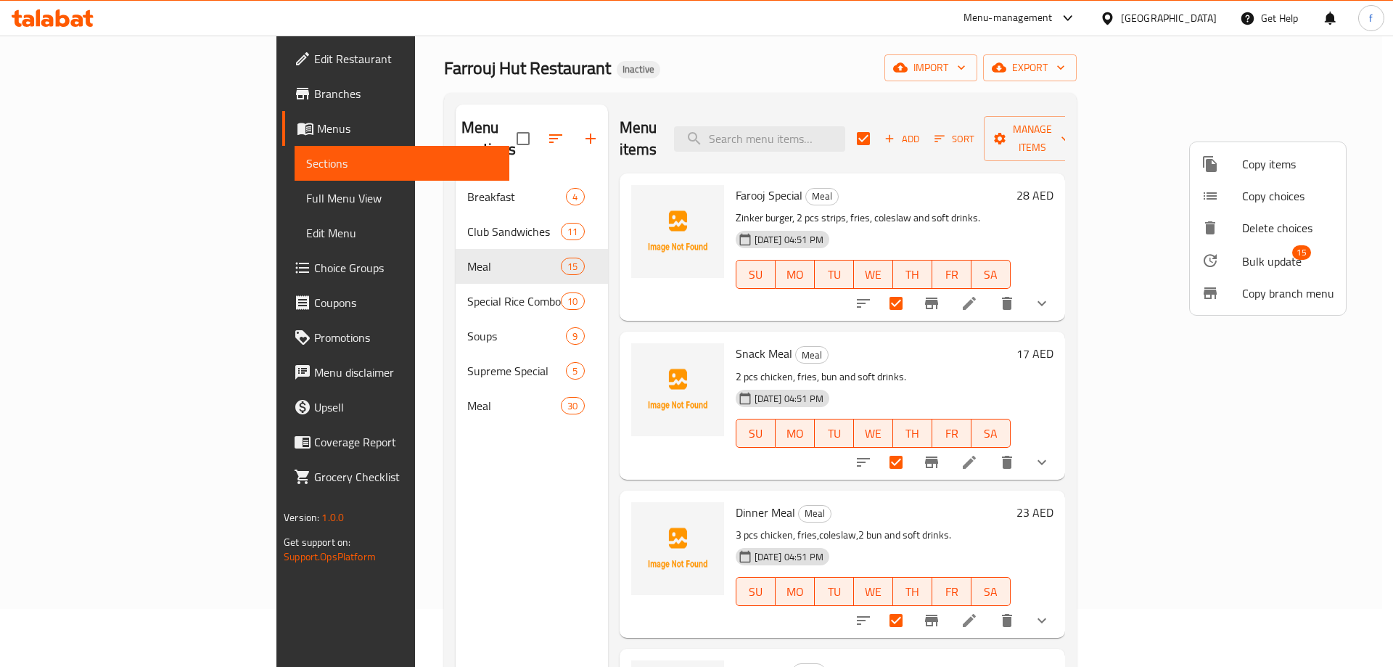
click at [1287, 268] on span "Bulk update" at bounding box center [1272, 261] width 60 height 17
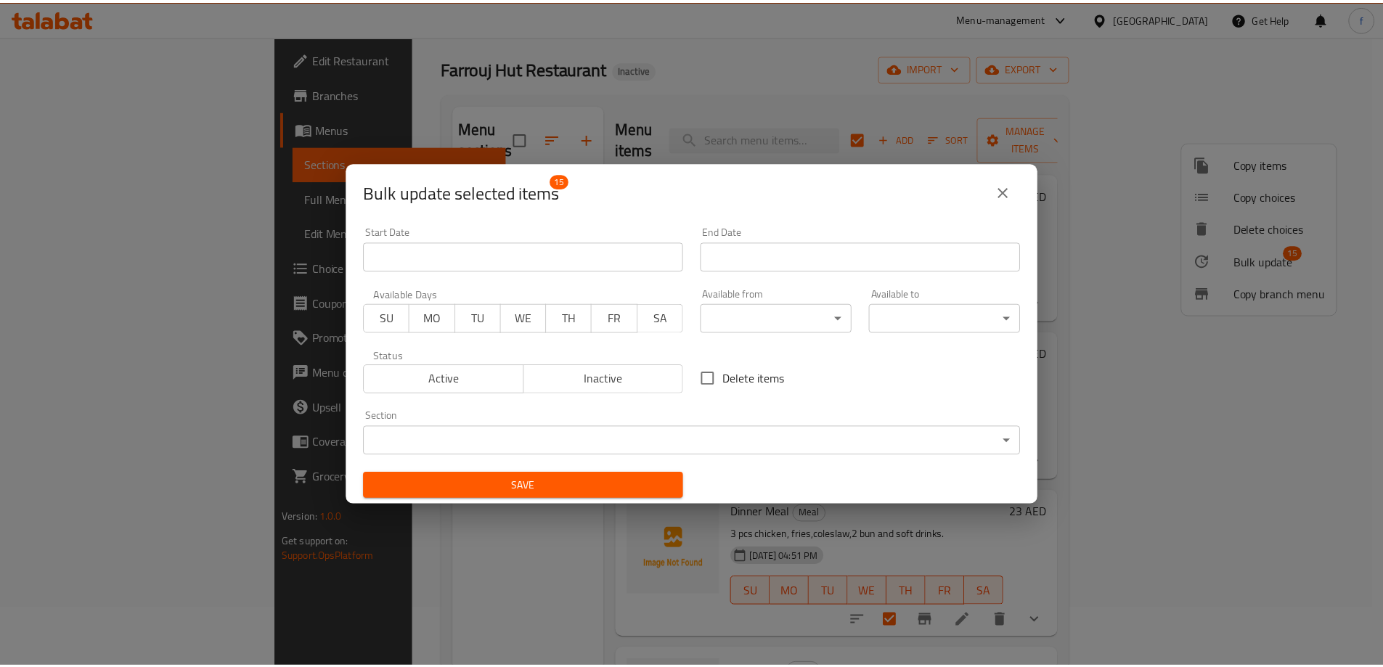
scroll to position [3, 0]
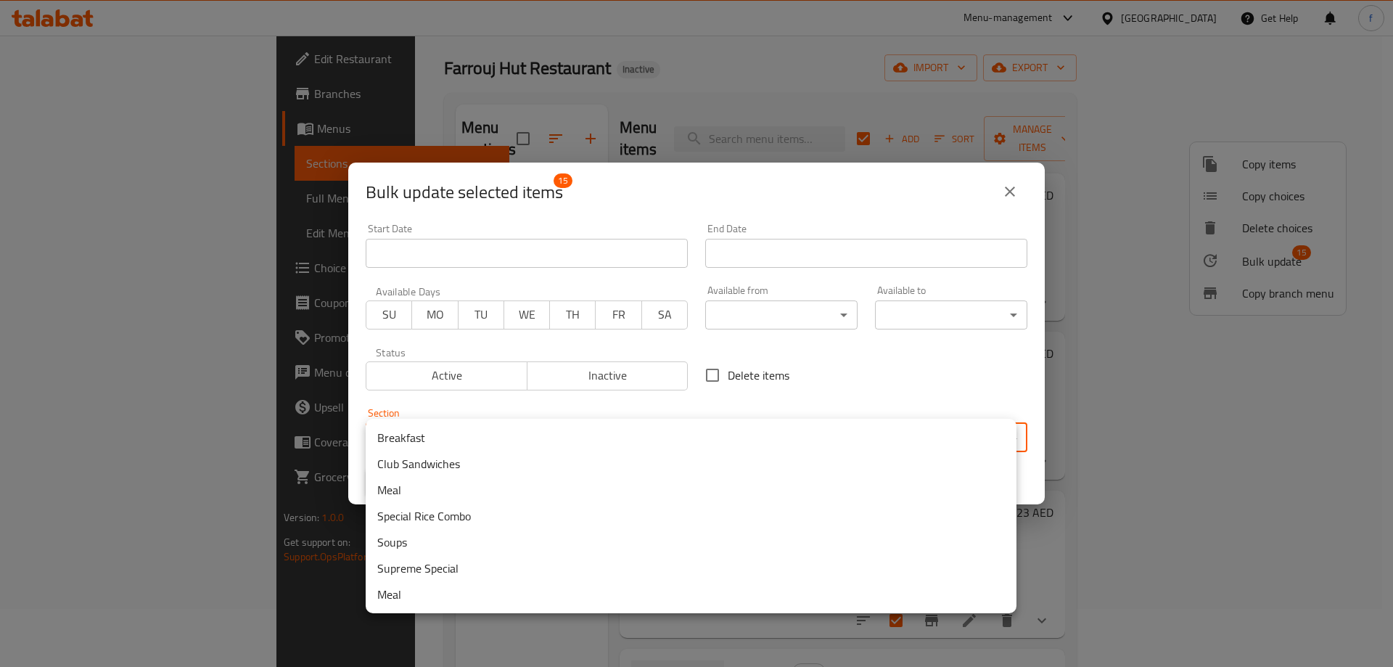
click at [911, 441] on body "​ Menu-management United Arab Emirates Get Help f Edit Restaurant Branches Menu…" at bounding box center [696, 293] width 1393 height 631
click at [423, 605] on li "Meal" at bounding box center [691, 594] width 651 height 26
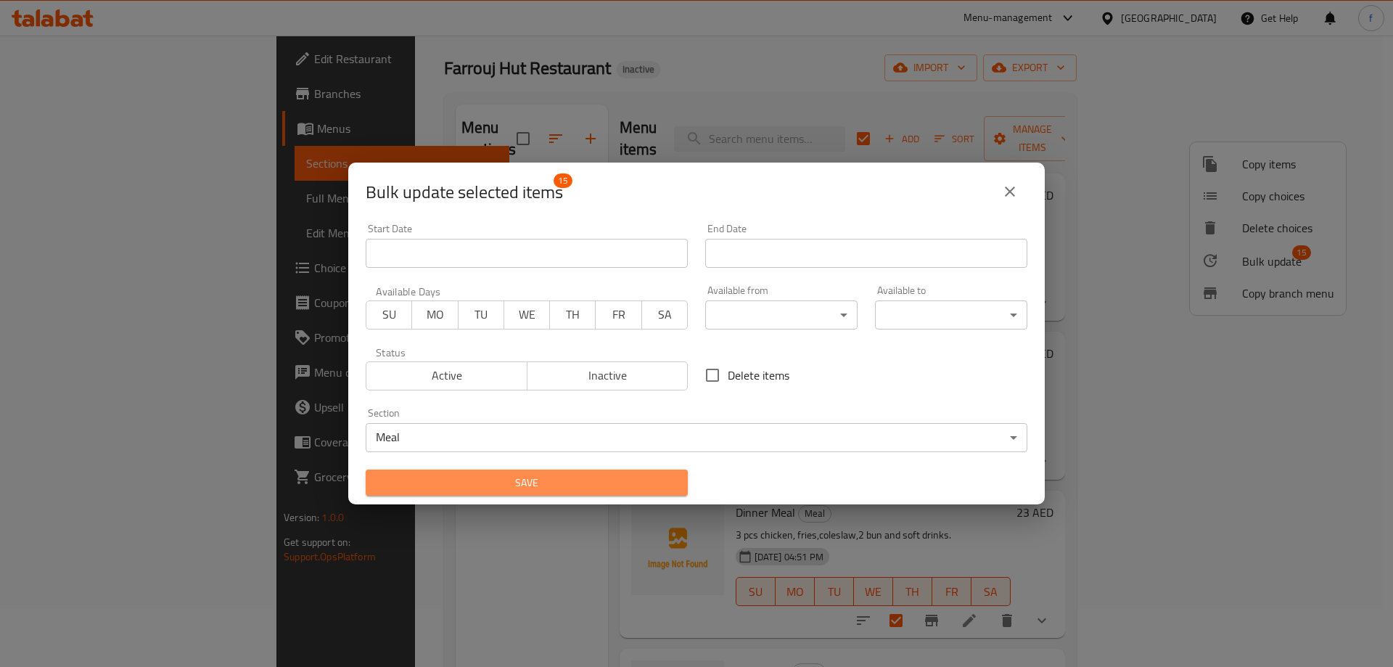
click at [661, 491] on span "Save" at bounding box center [526, 483] width 299 height 18
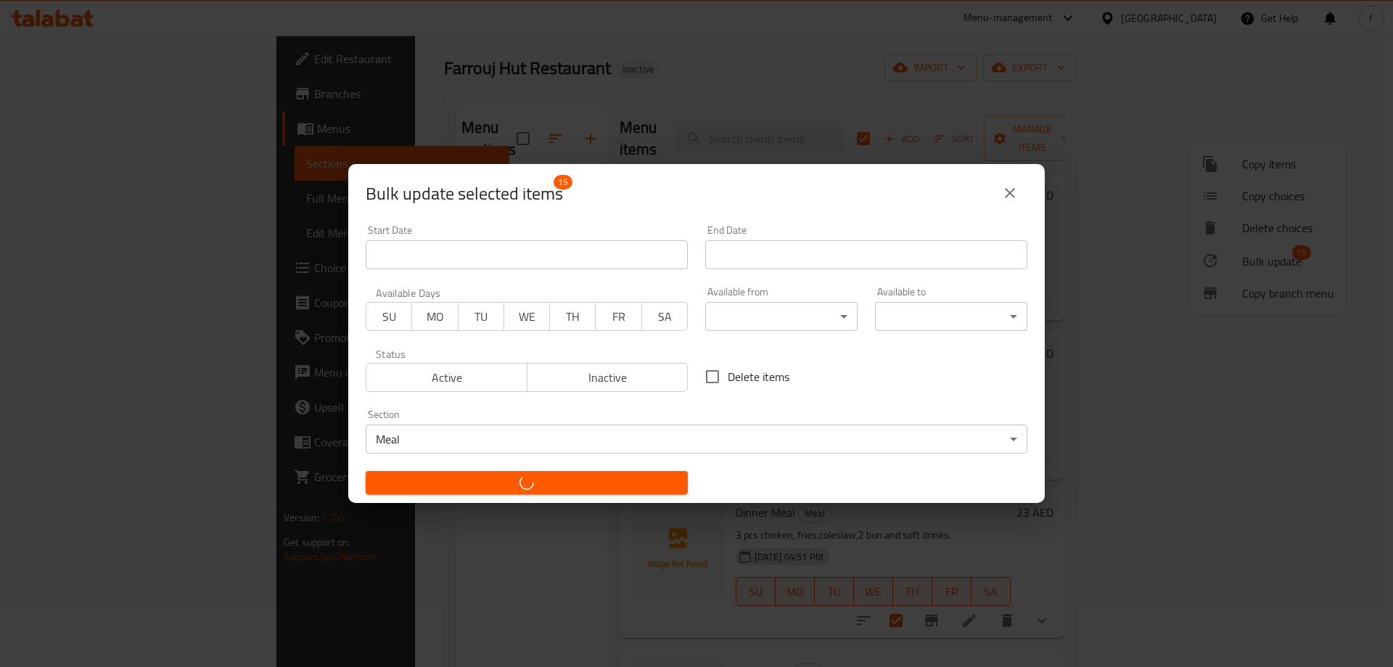
checkbox input "false"
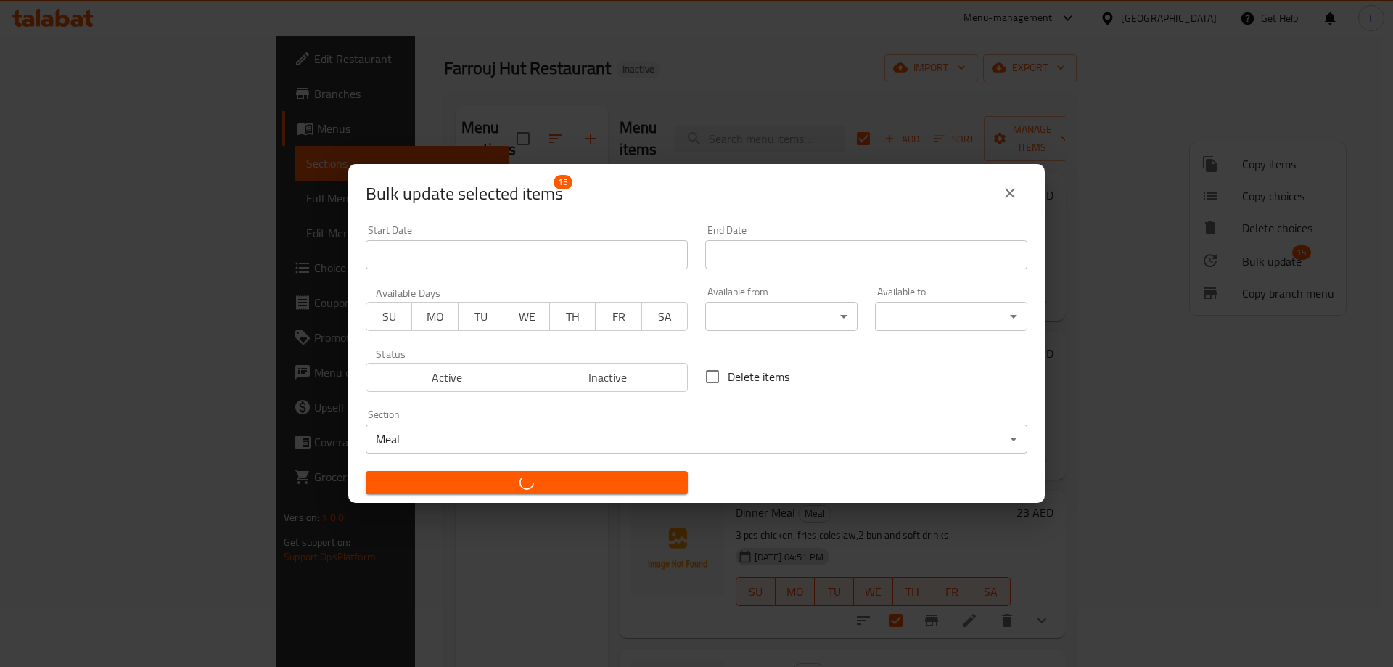
checkbox input "false"
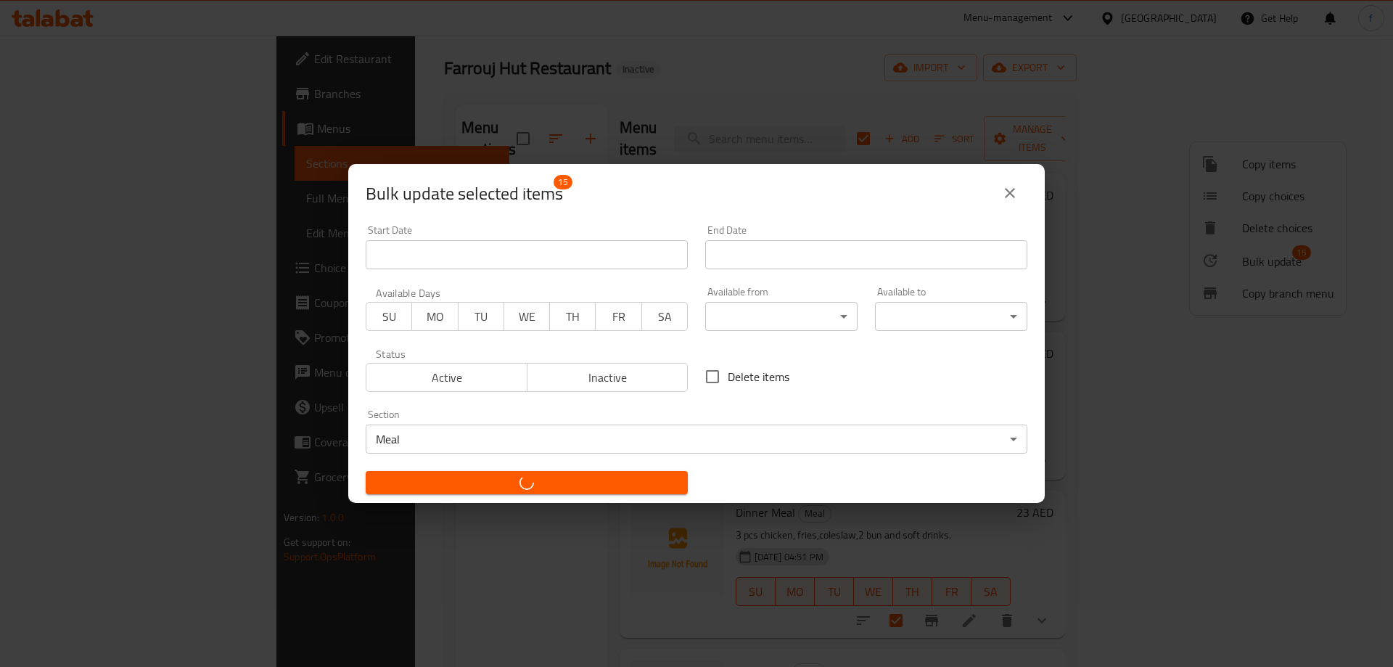
checkbox input "false"
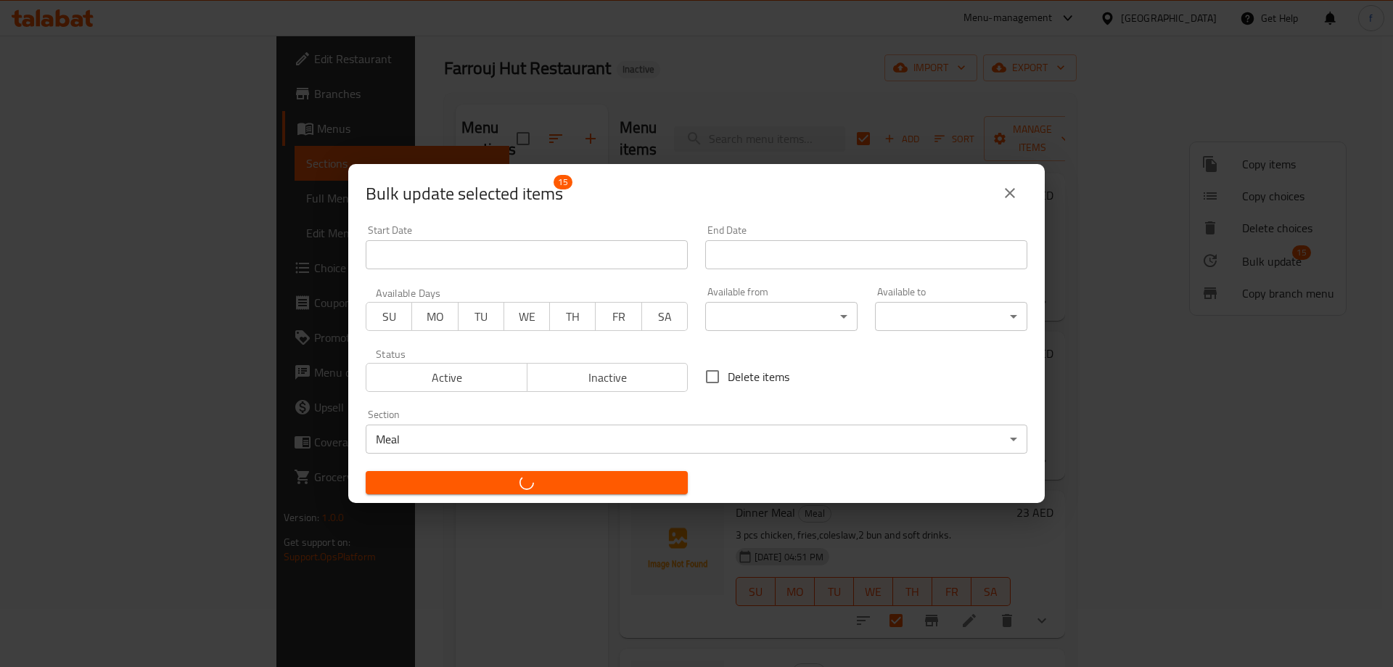
checkbox input "false"
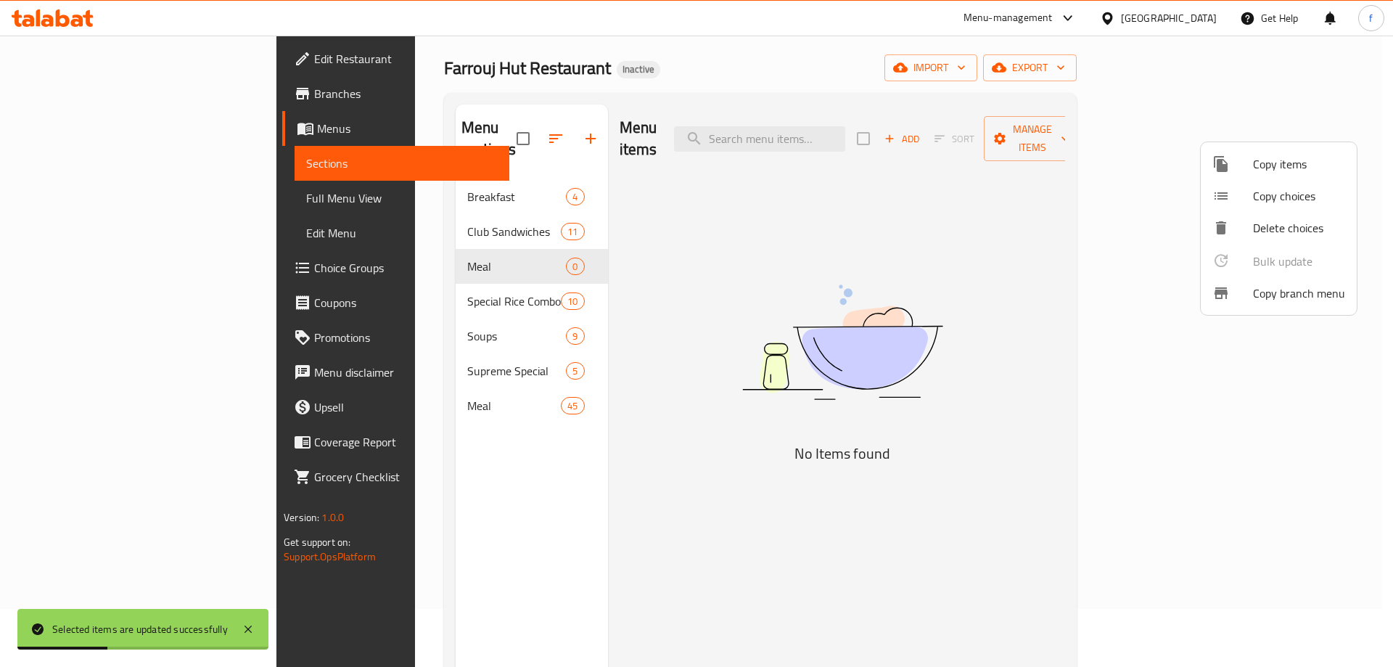
click at [458, 242] on div at bounding box center [696, 333] width 1393 height 667
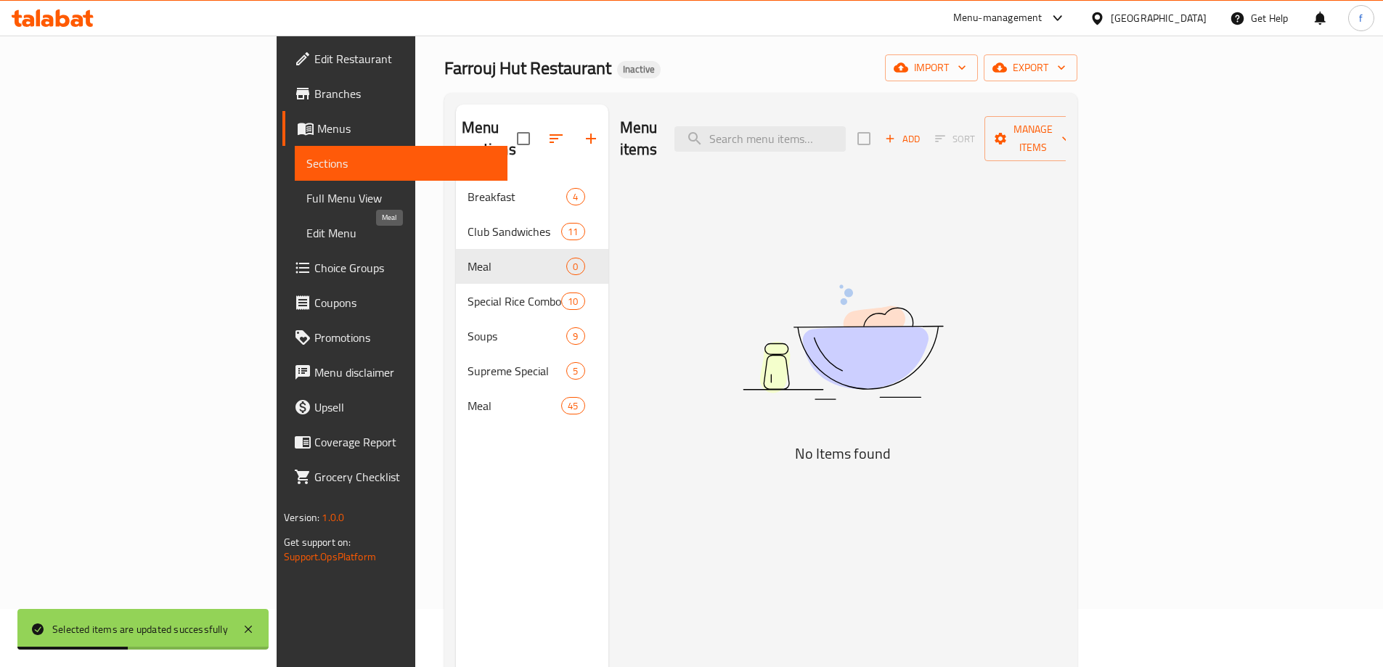
click at [467, 258] on span "Meal" at bounding box center [516, 266] width 99 height 17
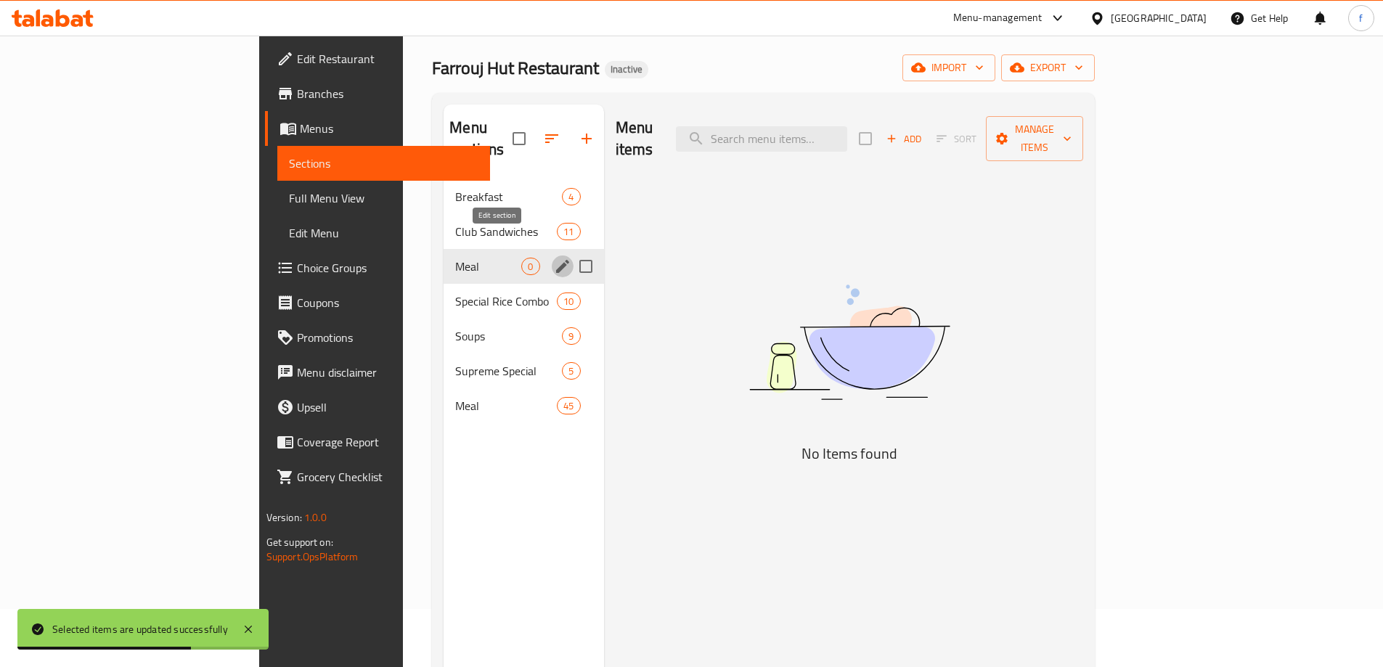
click at [556, 260] on icon "edit" at bounding box center [562, 266] width 13 height 13
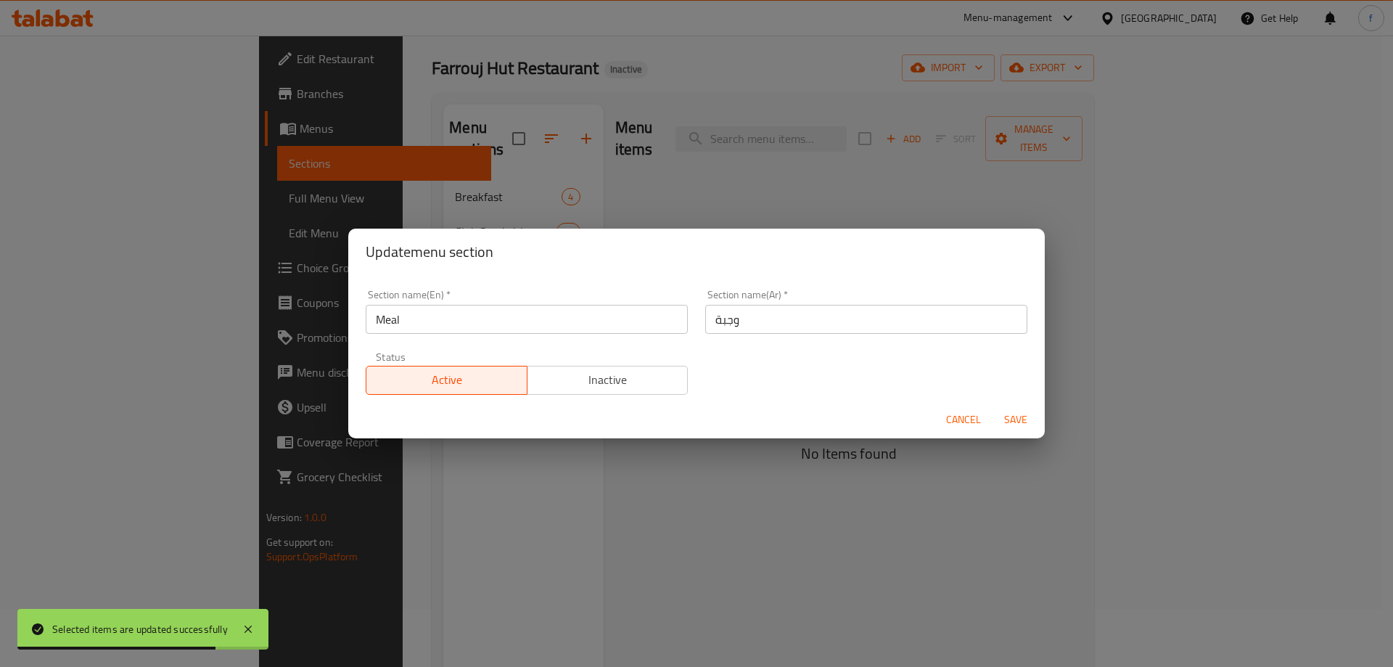
click at [954, 426] on span "Cancel" at bounding box center [963, 420] width 35 height 18
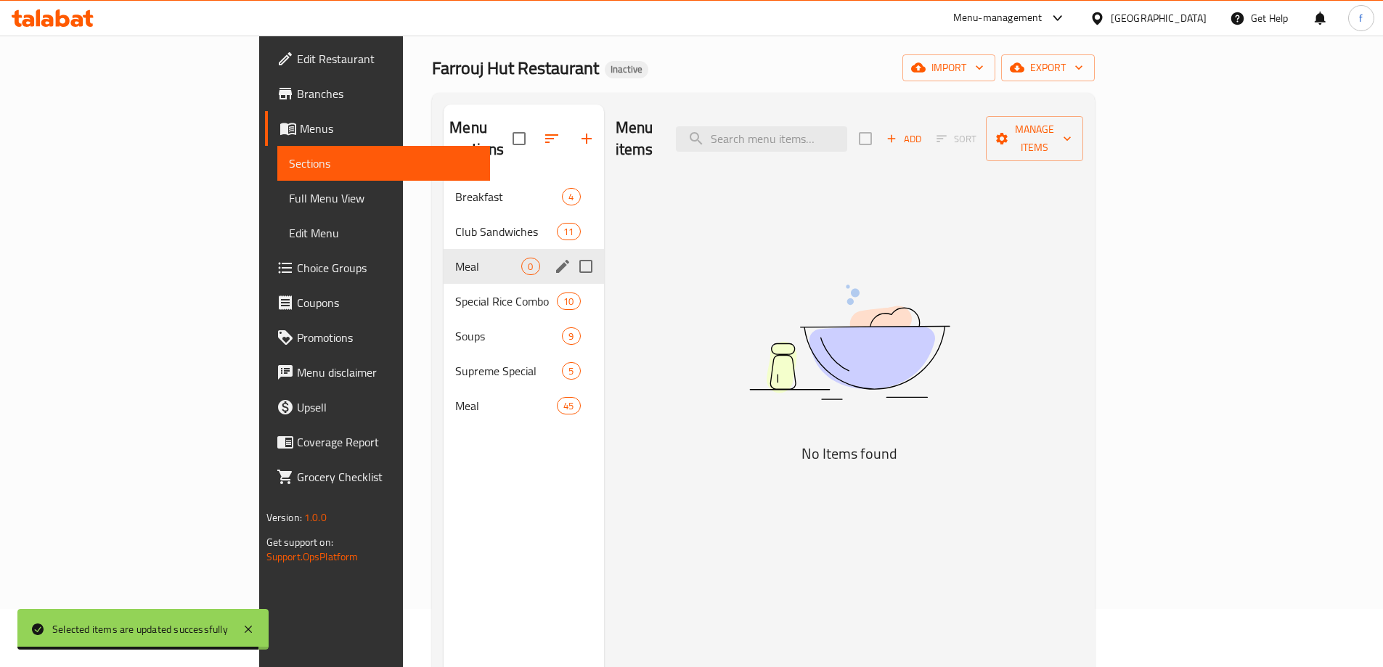
click at [570, 251] on input "Menu sections" at bounding box center [585, 266] width 30 height 30
checkbox input "true"
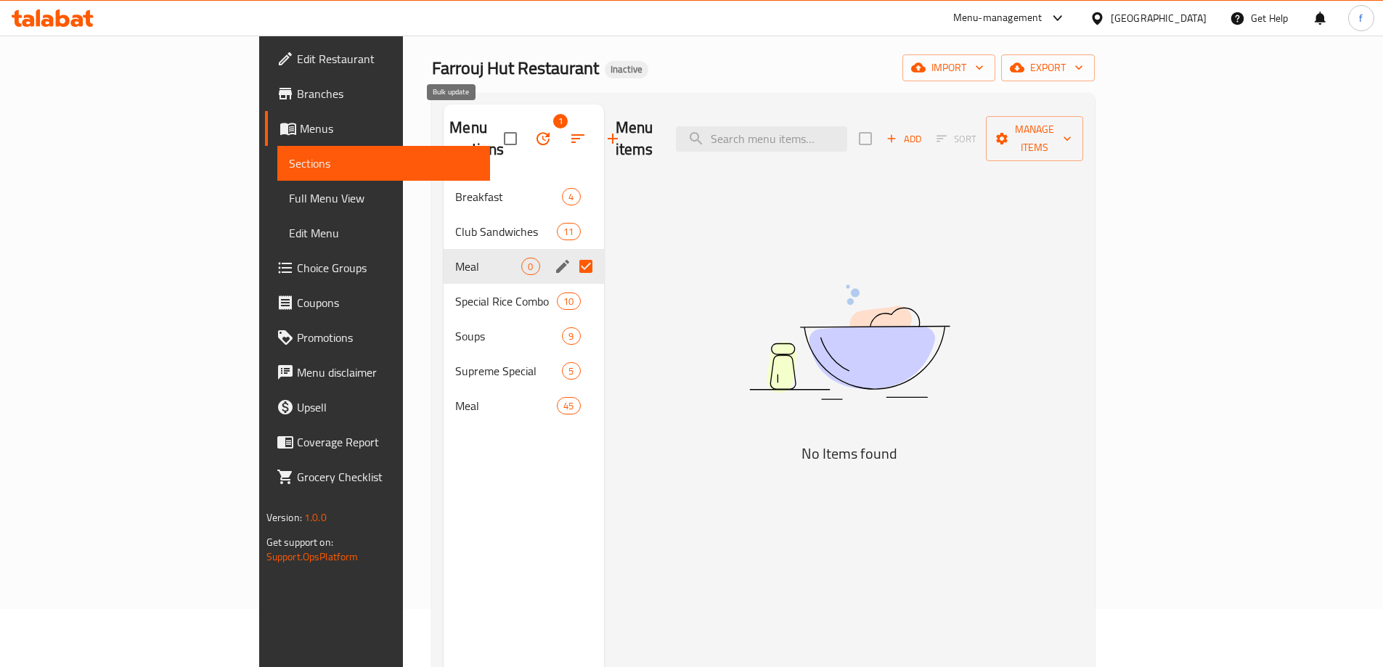
click at [534, 130] on icon "button" at bounding box center [542, 138] width 17 height 17
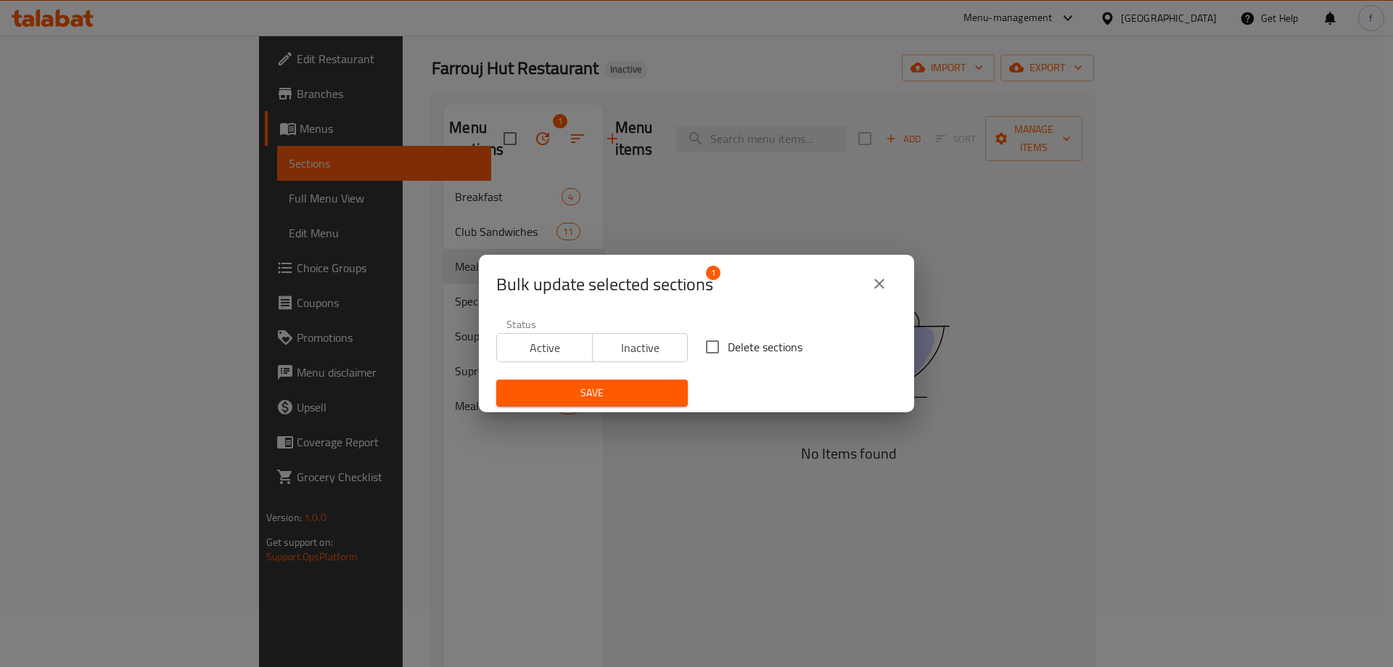
click at [664, 393] on span "Save" at bounding box center [592, 393] width 168 height 18
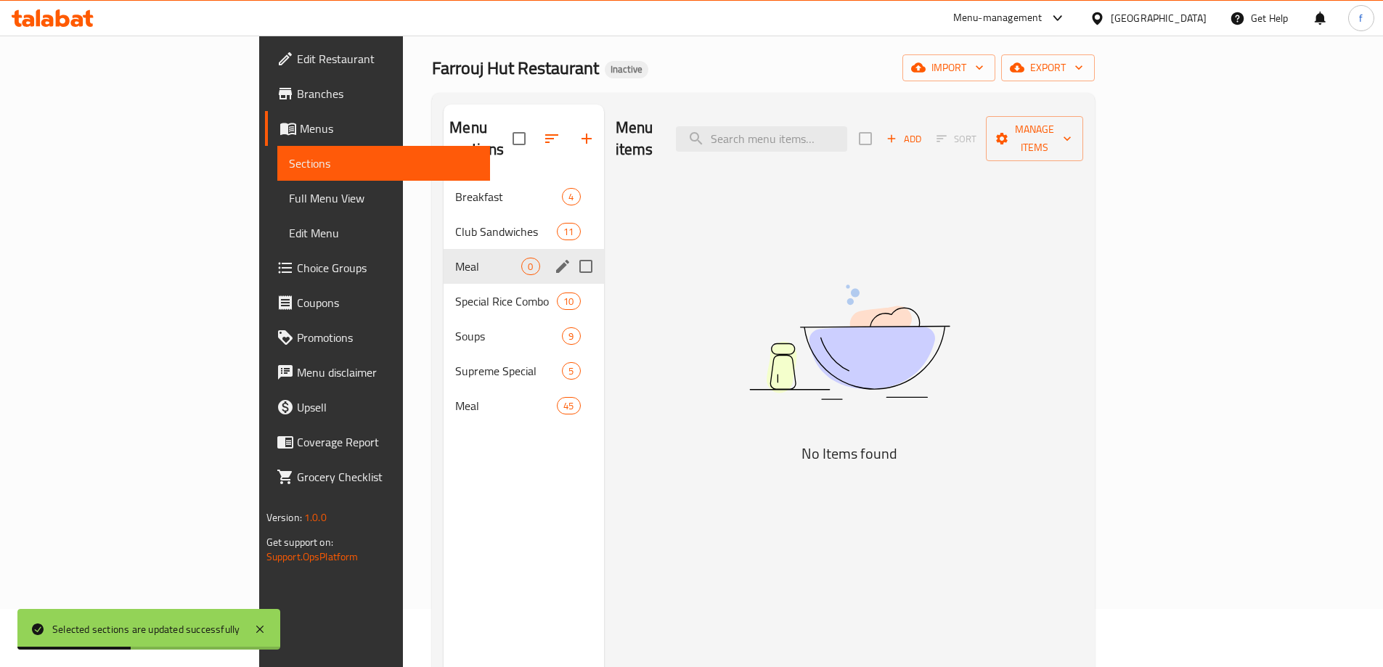
click at [570, 251] on input "Menu sections" at bounding box center [585, 266] width 30 height 30
checkbox input "true"
click at [534, 132] on icon "button" at bounding box center [542, 138] width 17 height 17
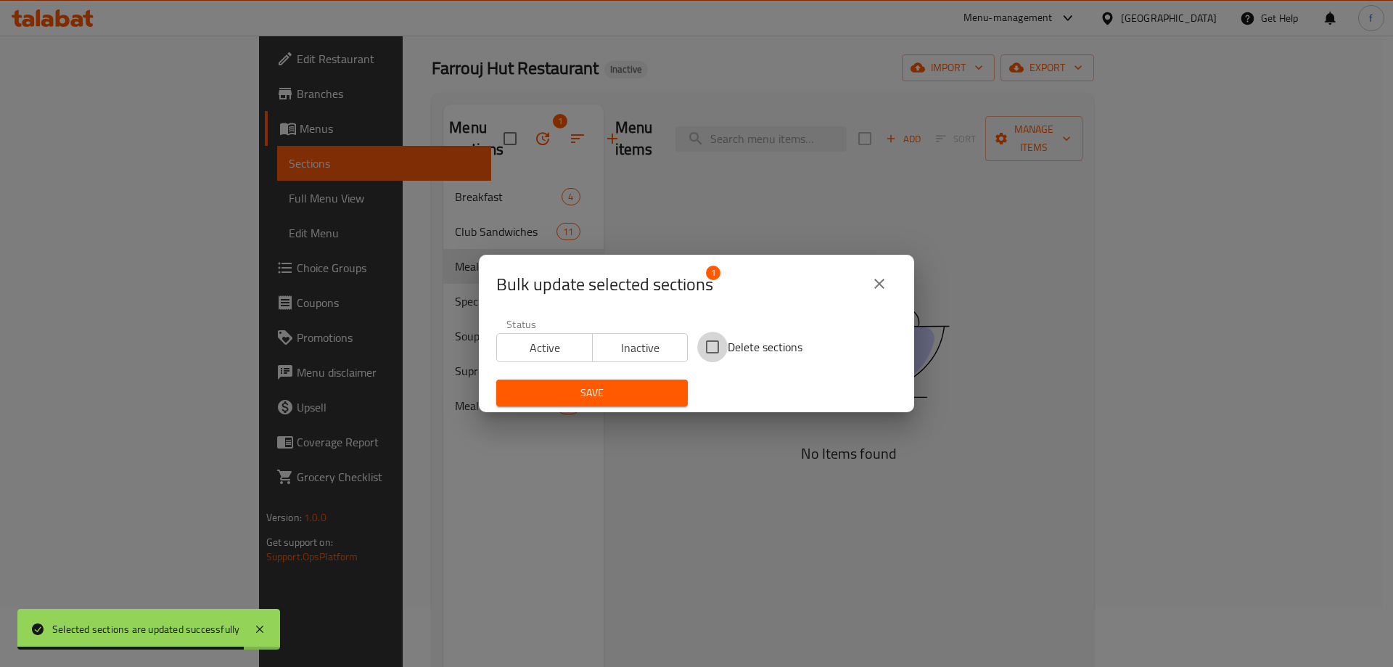
click at [708, 345] on input "Delete sections" at bounding box center [712, 347] width 30 height 30
checkbox input "true"
click at [646, 387] on span "Save" at bounding box center [592, 393] width 168 height 18
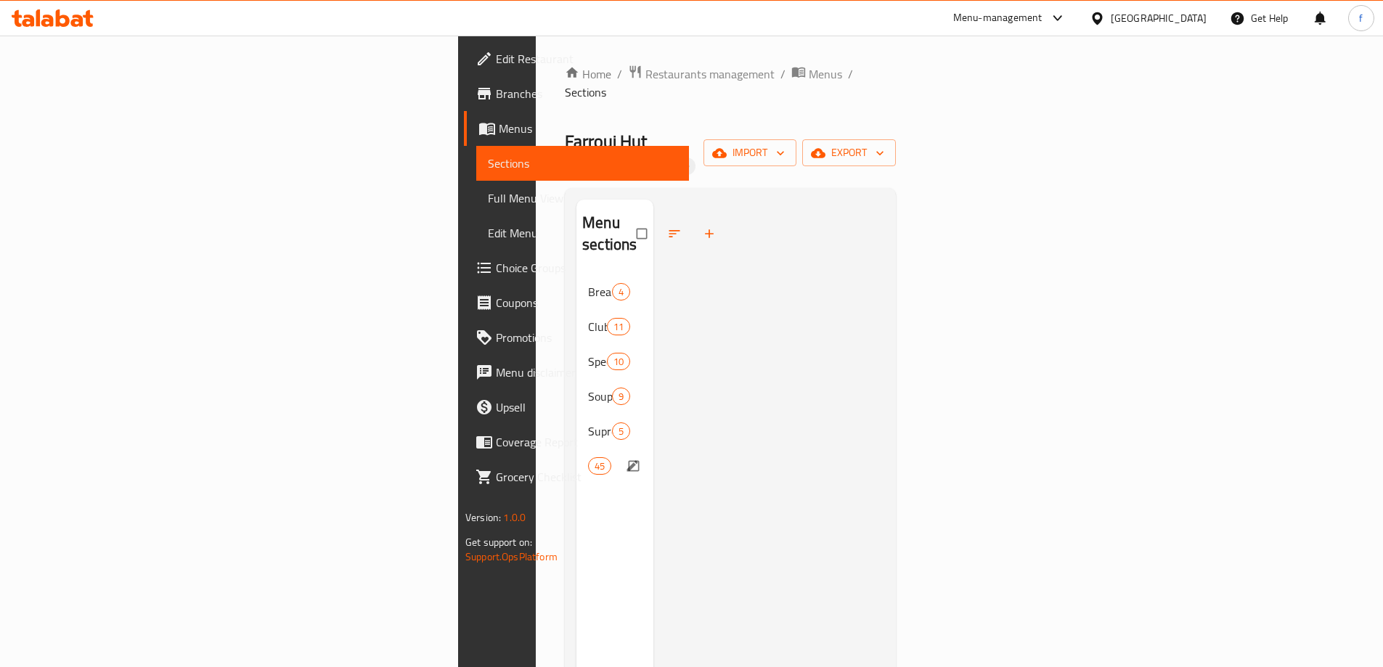
click at [576, 449] on div "Meal 45" at bounding box center [614, 466] width 77 height 35
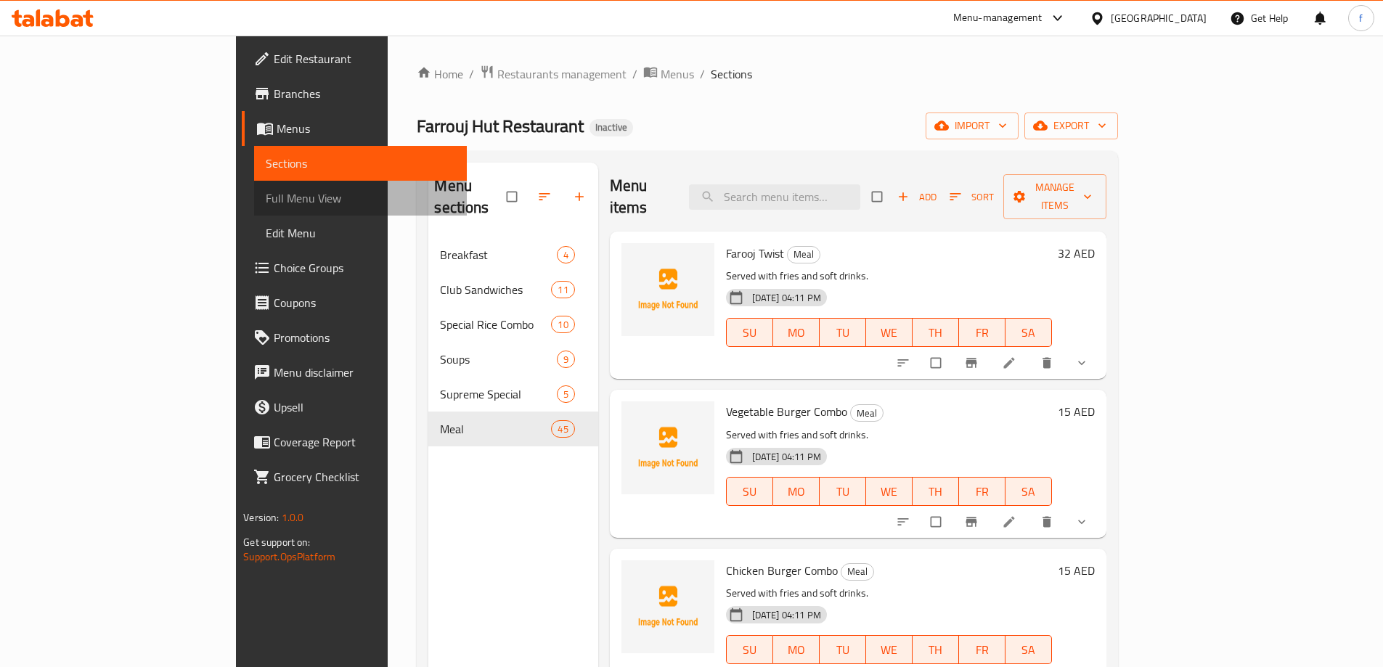
click at [266, 204] on span "Full Menu View" at bounding box center [360, 197] width 189 height 17
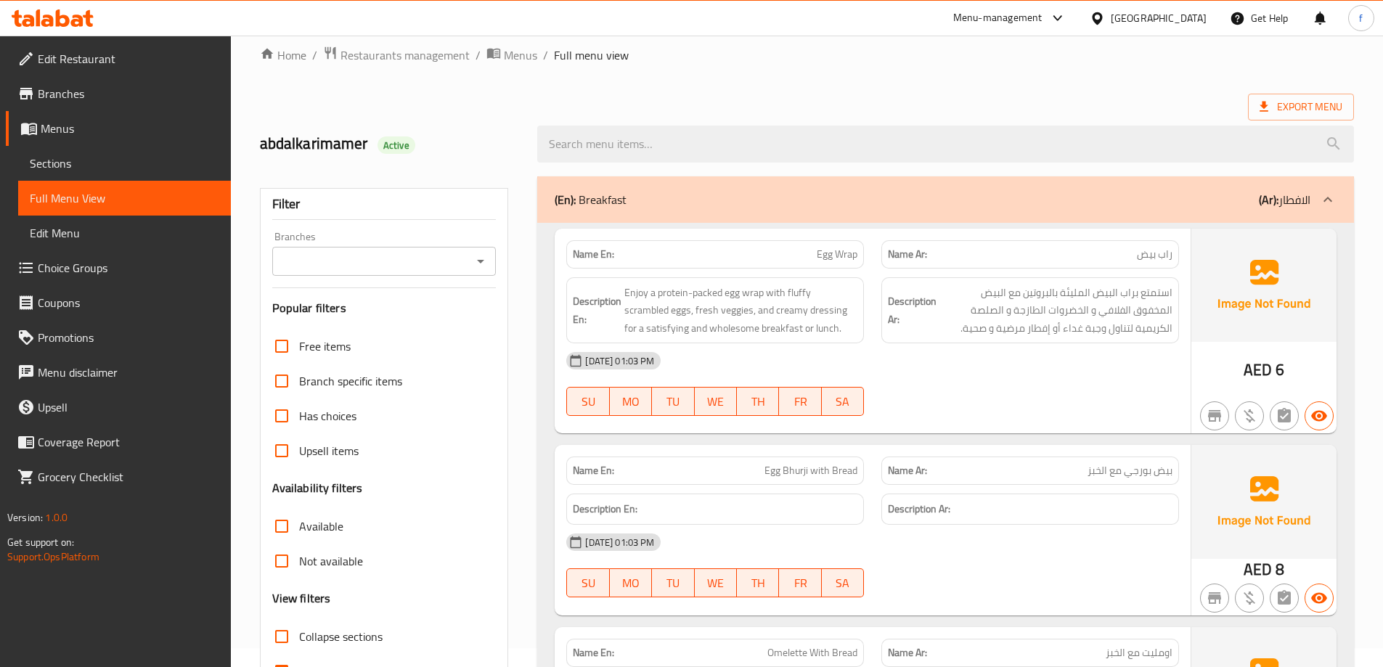
scroll to position [218, 0]
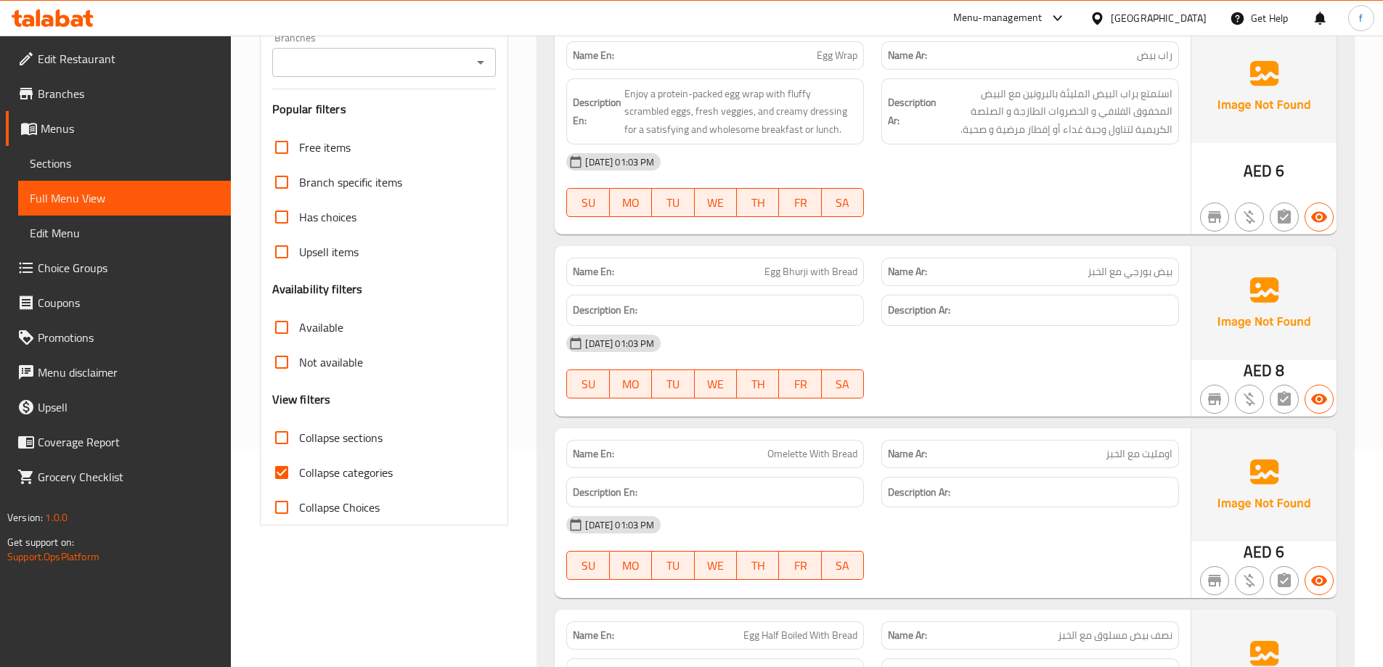
click at [285, 474] on input "Collapse categories" at bounding box center [281, 472] width 35 height 35
checkbox input "false"
click at [286, 446] on input "Collapse sections" at bounding box center [281, 437] width 35 height 35
checkbox input "true"
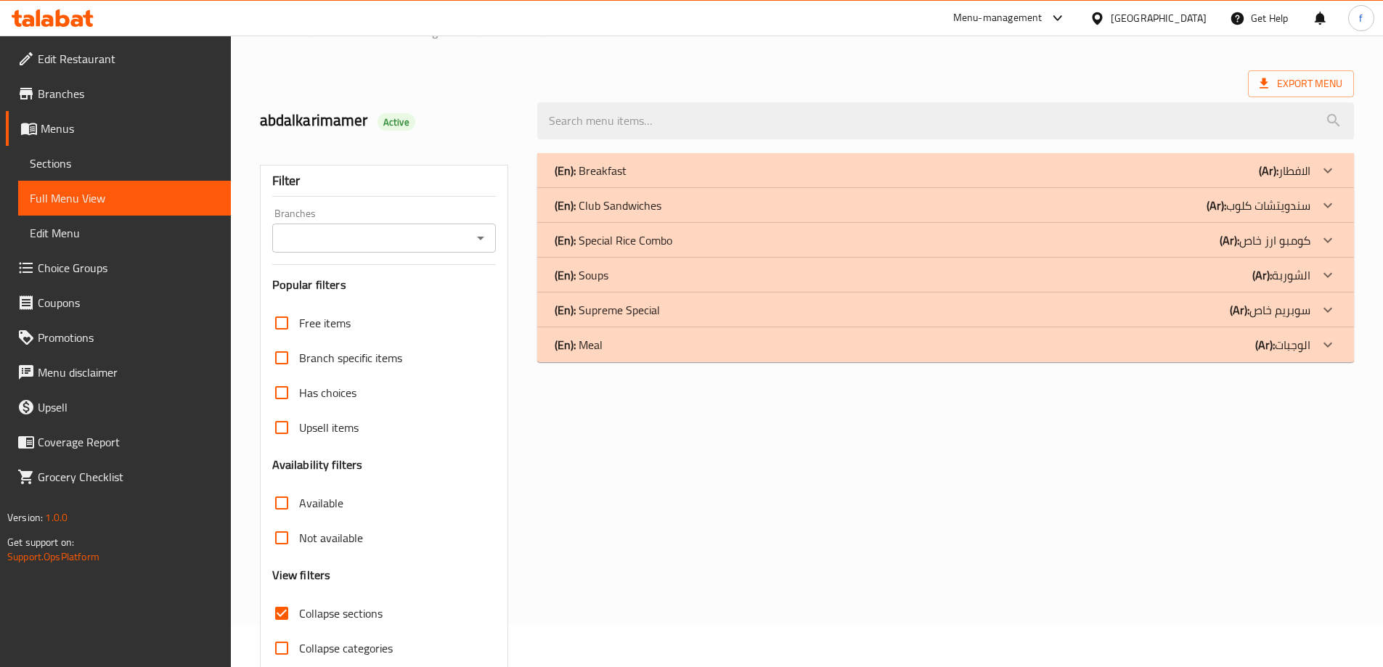
scroll to position [33, 0]
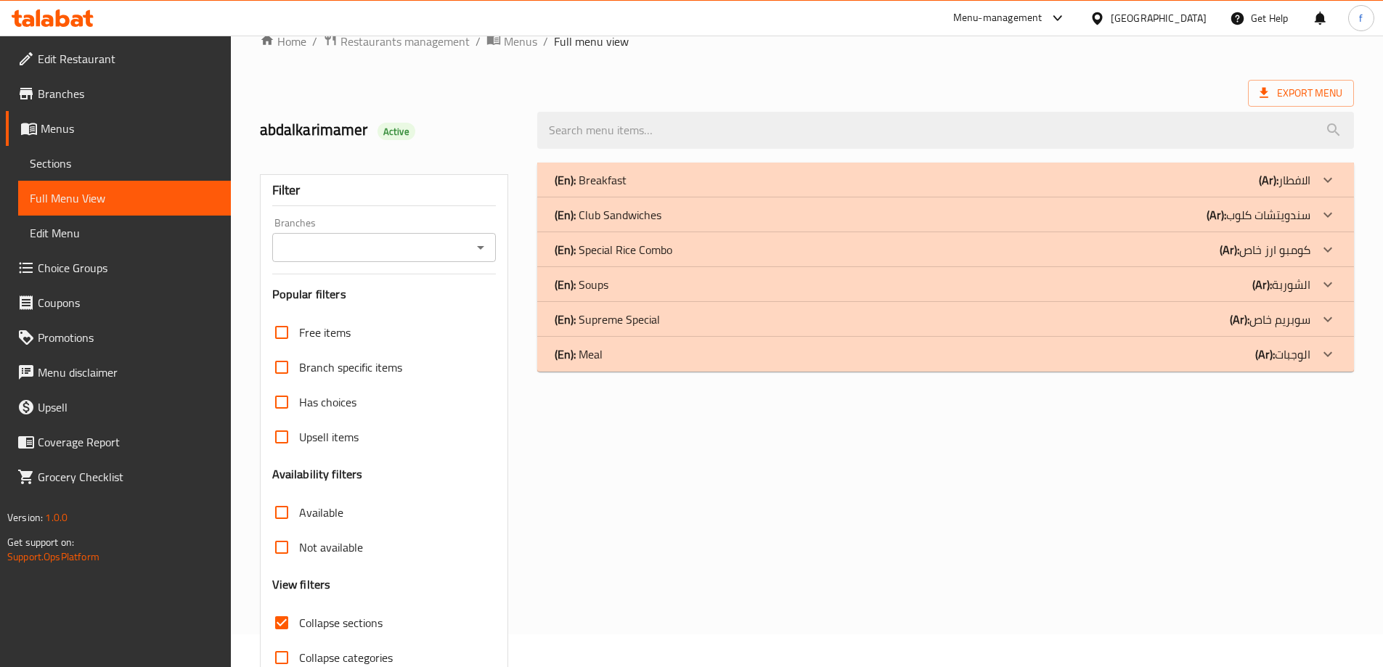
click at [616, 363] on div "(En): Meal (Ar): الوجبات" at bounding box center [945, 354] width 816 height 35
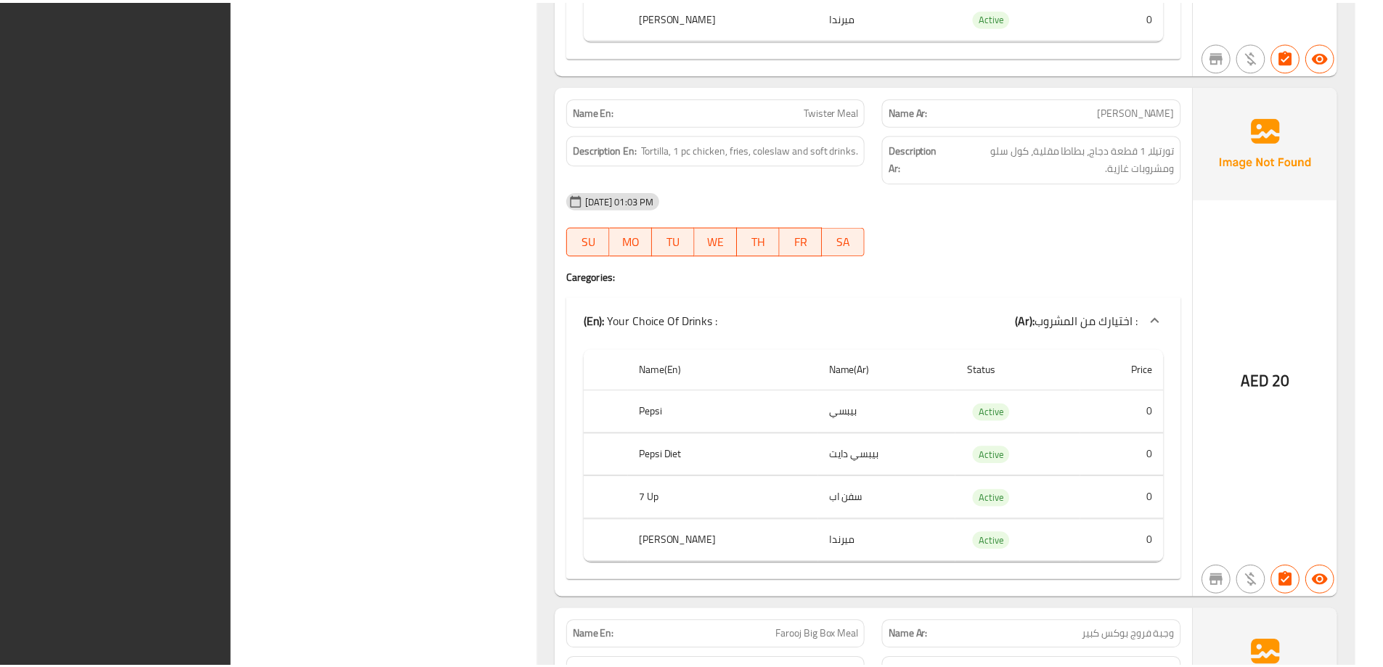
scroll to position [22798, 0]
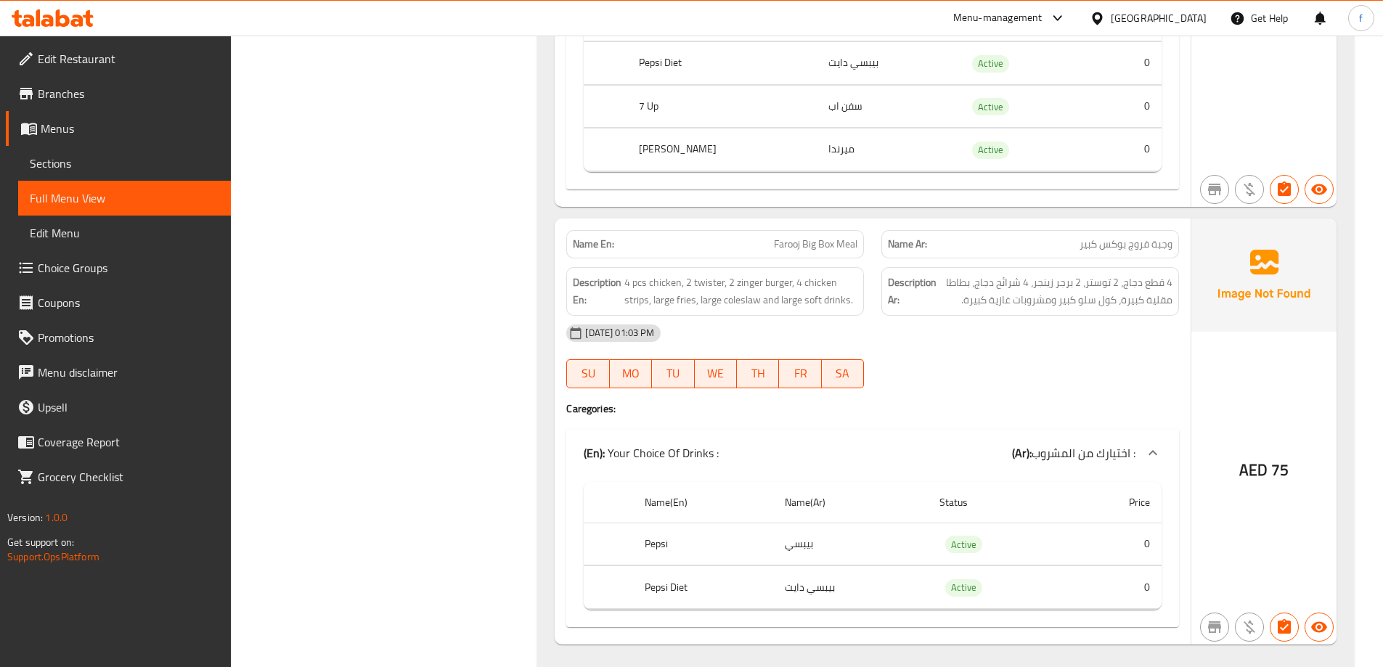
click at [71, 25] on icon at bounding box center [53, 17] width 82 height 17
